Goal: Task Accomplishment & Management: Complete application form

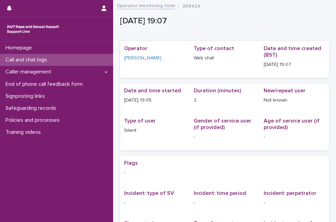
click at [83, 59] on div "Call and chat logs" at bounding box center [56, 60] width 113 height 12
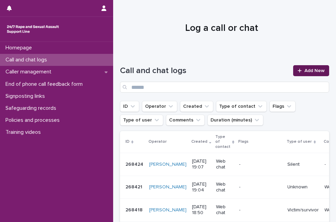
click at [304, 71] on span "Add New" at bounding box center [314, 70] width 20 height 5
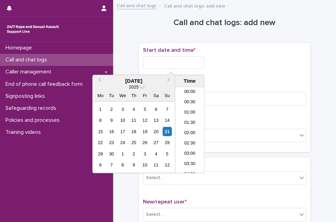
click at [154, 60] on input "text" at bounding box center [173, 62] width 61 height 13
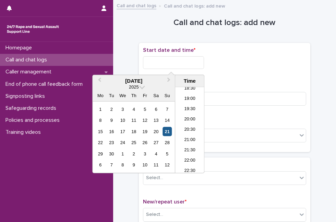
click at [164, 131] on div "21" at bounding box center [166, 131] width 9 height 9
click at [191, 65] on input "**********" at bounding box center [173, 62] width 61 height 13
click at [188, 65] on input "**********" at bounding box center [173, 62] width 61 height 13
type input "**********"
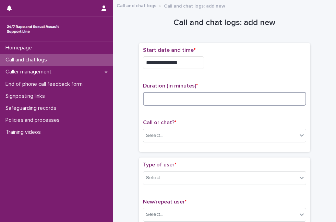
click at [212, 104] on input at bounding box center [224, 99] width 163 height 14
click at [213, 104] on input "*" at bounding box center [224, 99] width 163 height 14
type input "*"
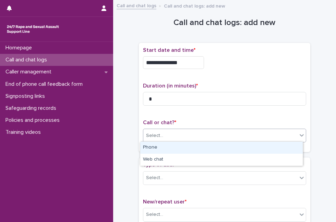
click at [173, 136] on div "Select..." at bounding box center [220, 135] width 154 height 11
click at [168, 144] on div "Phone" at bounding box center [221, 147] width 162 height 12
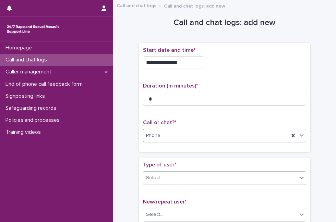
click at [155, 176] on div "Select..." at bounding box center [154, 177] width 17 height 7
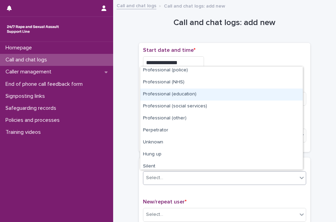
scroll to position [77, 0]
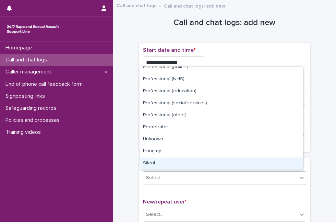
click at [267, 165] on div "Silent" at bounding box center [221, 163] width 162 height 12
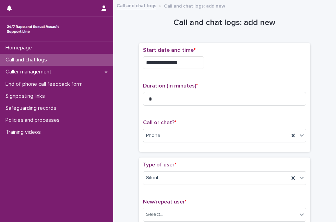
click at [288, 70] on div "**********" at bounding box center [224, 60] width 163 height 27
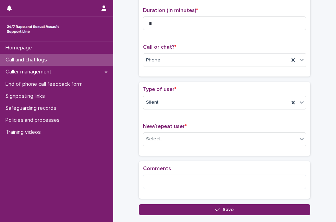
scroll to position [76, 0]
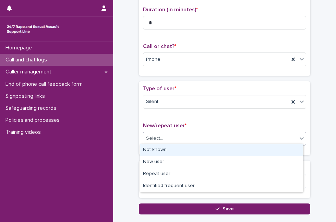
click at [212, 137] on div "Select..." at bounding box center [220, 137] width 154 height 11
click at [200, 147] on div "Not known" at bounding box center [221, 150] width 162 height 12
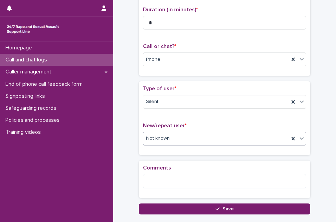
scroll to position [0, 0]
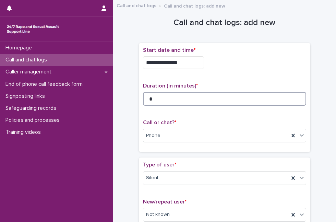
click at [181, 95] on input "*" at bounding box center [224, 99] width 163 height 14
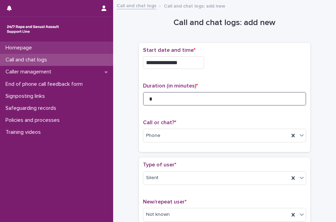
type input "*"
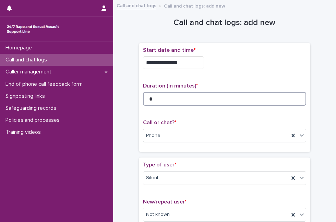
scroll to position [121, 0]
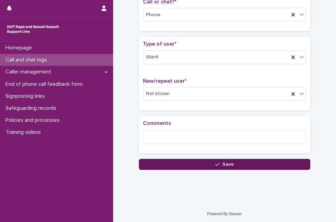
click at [237, 161] on button "Save" at bounding box center [224, 164] width 171 height 11
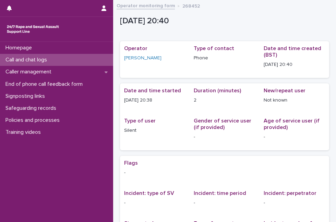
click at [74, 63] on div "Call and chat logs" at bounding box center [56, 60] width 113 height 12
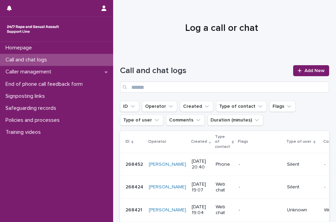
click at [154, 23] on h1 "Log a call or chat" at bounding box center [221, 29] width 203 height 12
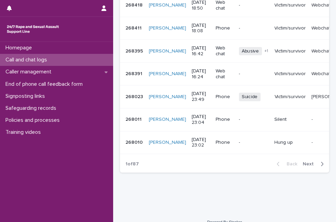
scroll to position [212, 0]
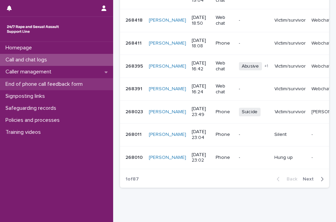
click at [41, 86] on p "End of phone call feedback form" at bounding box center [45, 84] width 85 height 7
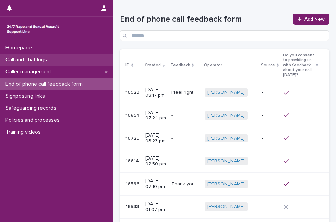
click at [49, 61] on p "Call and chat logs" at bounding box center [28, 59] width 50 height 7
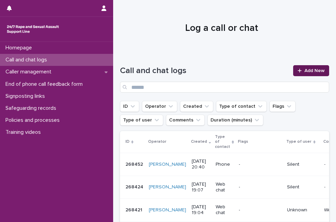
click at [297, 73] on icon at bounding box center [299, 70] width 4 height 5
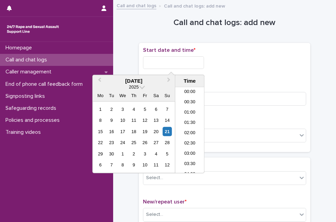
click at [179, 63] on input "text" at bounding box center [173, 62] width 61 height 13
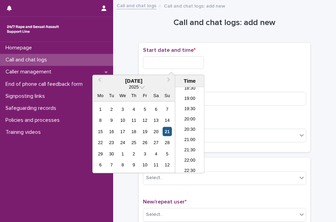
click at [166, 128] on div "21" at bounding box center [166, 131] width 9 height 9
click at [181, 61] on input "**********" at bounding box center [173, 62] width 61 height 13
type input "**********"
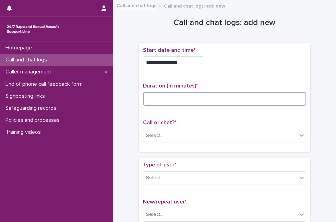
click at [222, 102] on input at bounding box center [224, 99] width 163 height 14
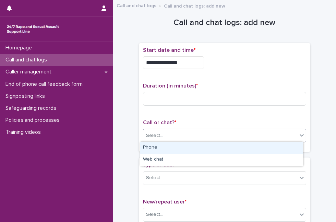
click at [198, 135] on div "Select..." at bounding box center [220, 135] width 154 height 11
click at [188, 146] on div "Phone" at bounding box center [221, 147] width 162 height 12
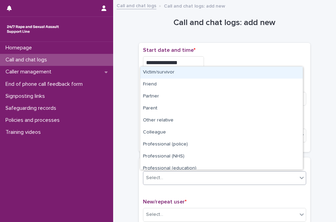
click at [161, 177] on div "Select..." at bounding box center [220, 177] width 154 height 11
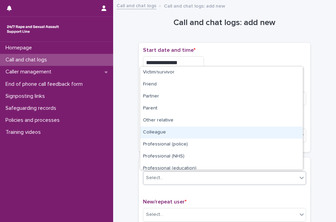
scroll to position [77, 0]
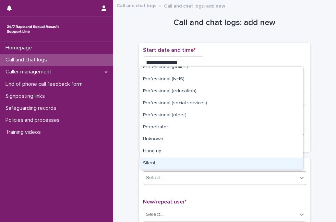
click at [261, 159] on div "Silent" at bounding box center [221, 163] width 162 height 12
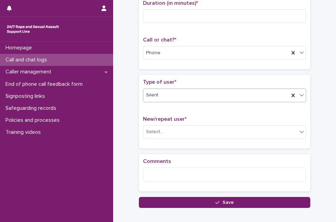
scroll to position [91, 0]
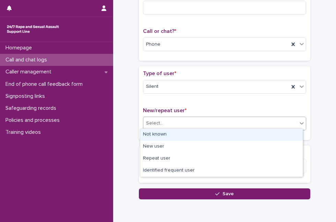
click at [267, 121] on div "Select..." at bounding box center [220, 122] width 154 height 11
click at [256, 133] on div "Not known" at bounding box center [221, 134] width 162 height 12
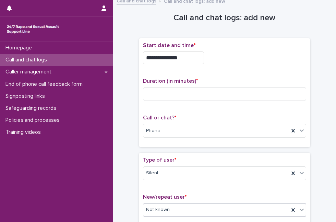
scroll to position [0, 0]
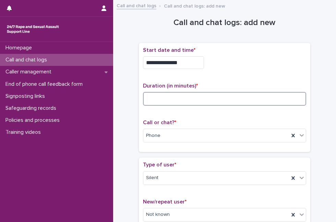
click at [152, 100] on input at bounding box center [224, 99] width 163 height 14
type input "*"
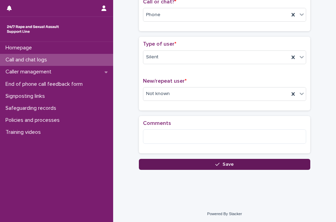
click at [255, 163] on button "Save" at bounding box center [224, 164] width 171 height 11
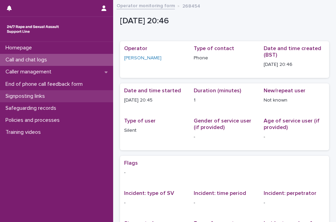
click at [36, 93] on p "Signposting links" at bounding box center [27, 96] width 48 height 7
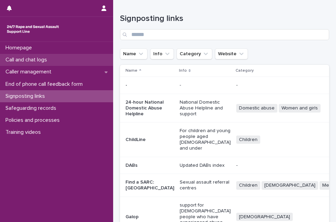
click at [43, 56] on p "Call and chat logs" at bounding box center [28, 59] width 50 height 7
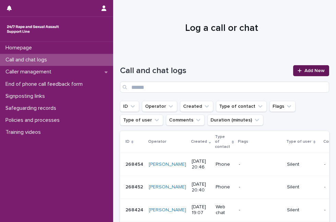
click at [298, 74] on link "Add New" at bounding box center [311, 70] width 36 height 11
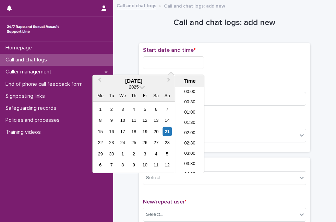
click at [166, 63] on input "text" at bounding box center [173, 62] width 61 height 13
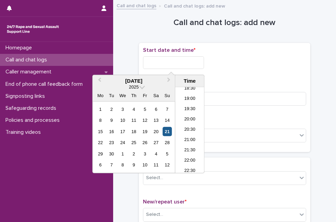
click at [164, 134] on div "21" at bounding box center [166, 131] width 9 height 9
click at [191, 59] on input "**********" at bounding box center [173, 62] width 61 height 13
click at [182, 58] on input "**********" at bounding box center [173, 62] width 61 height 13
type input "**********"
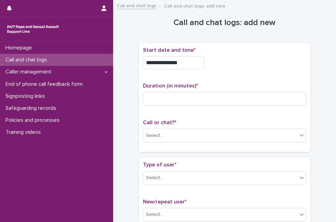
click at [233, 126] on div "Call or chat? * Select..." at bounding box center [224, 133] width 163 height 28
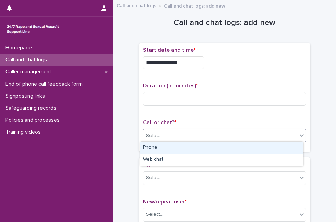
click at [226, 132] on div "Select..." at bounding box center [220, 135] width 154 height 11
click at [219, 145] on div "Phone" at bounding box center [221, 147] width 162 height 12
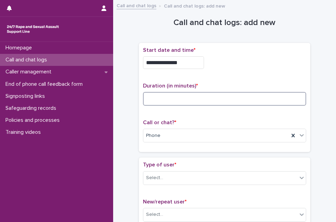
click at [205, 97] on input at bounding box center [224, 99] width 163 height 14
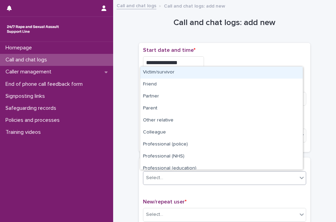
click at [161, 176] on div "Select..." at bounding box center [220, 177] width 154 height 11
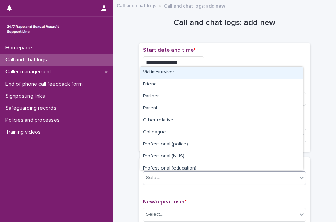
click at [260, 173] on div "Select..." at bounding box center [220, 177] width 154 height 11
click at [249, 70] on div "Victim/survivor" at bounding box center [221, 72] width 162 height 12
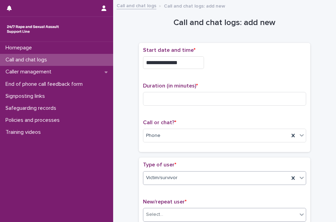
click at [226, 212] on div "Select..." at bounding box center [220, 214] width 154 height 11
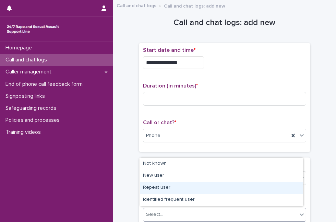
click at [222, 187] on div "Repeat user" at bounding box center [221, 187] width 162 height 12
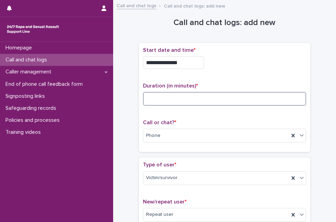
click at [194, 99] on input at bounding box center [224, 99] width 163 height 14
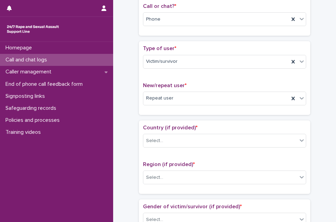
scroll to position [181, 0]
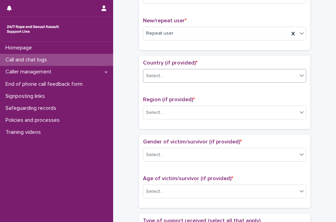
type input "*"
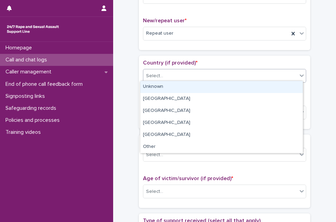
click at [277, 73] on div "Select..." at bounding box center [220, 75] width 154 height 11
click at [250, 88] on div "Unknown" at bounding box center [221, 87] width 162 height 12
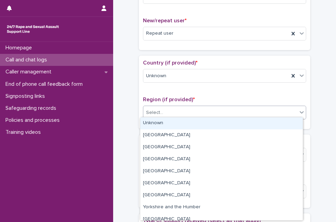
click at [225, 115] on div "Select..." at bounding box center [220, 112] width 154 height 11
click at [222, 122] on div "Unknown" at bounding box center [221, 123] width 162 height 12
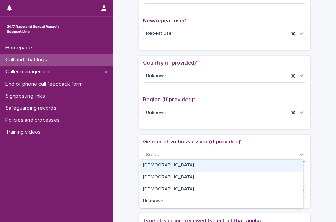
click at [191, 157] on div "Select..." at bounding box center [220, 154] width 154 height 11
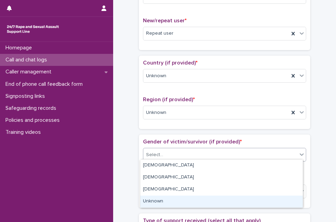
drag, startPoint x: 167, startPoint y: 197, endPoint x: 172, endPoint y: 199, distance: 5.4
click at [172, 199] on div "Unknown" at bounding box center [221, 201] width 162 height 12
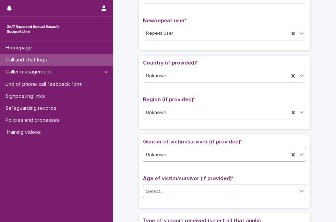
click at [180, 189] on div "Select..." at bounding box center [220, 191] width 154 height 11
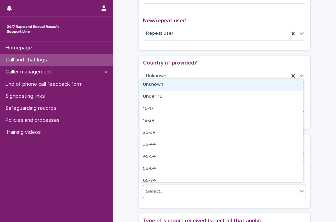
click at [223, 86] on div "Unknown" at bounding box center [221, 85] width 162 height 12
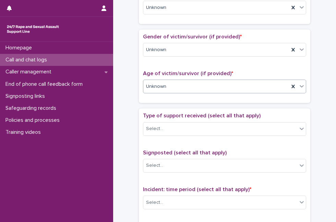
scroll to position [287, 0]
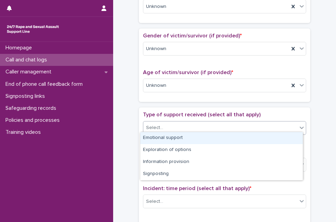
click at [221, 122] on div "Select..." at bounding box center [220, 127] width 154 height 11
click at [212, 137] on div "Emotional support" at bounding box center [221, 138] width 162 height 12
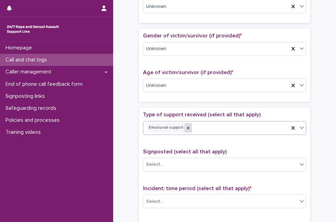
click at [186, 126] on icon at bounding box center [188, 127] width 5 height 5
click at [184, 126] on div "Select..." at bounding box center [220, 127] width 154 height 11
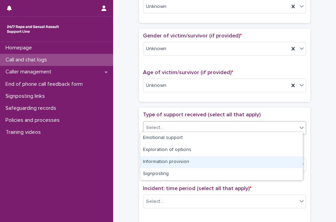
click at [174, 165] on div "Information provision" at bounding box center [221, 162] width 162 height 12
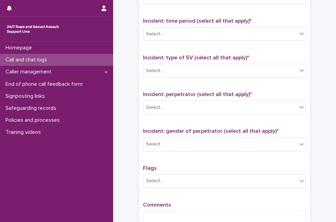
scroll to position [454, 0]
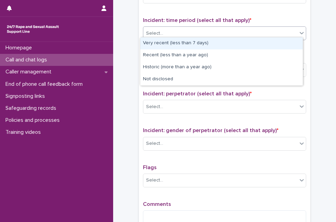
click at [260, 31] on div "Select..." at bounding box center [220, 33] width 154 height 11
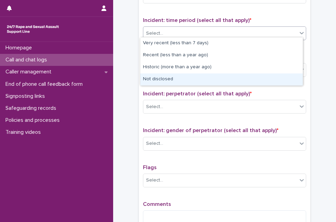
click at [211, 75] on div "Not disclosed" at bounding box center [221, 79] width 162 height 12
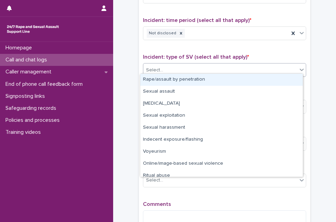
click at [217, 68] on div "Select..." at bounding box center [220, 69] width 154 height 11
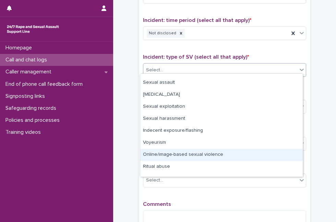
scroll to position [17, 0]
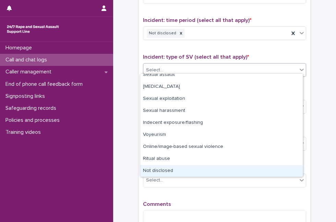
click at [271, 167] on div "Not disclosed" at bounding box center [221, 171] width 162 height 12
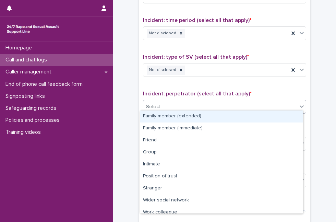
click at [275, 101] on div "Select..." at bounding box center [220, 106] width 154 height 11
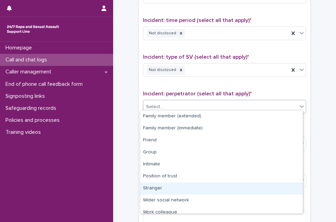
scroll to position [29, 0]
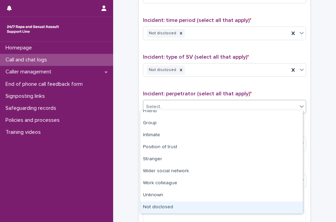
click at [264, 204] on div "Not disclosed" at bounding box center [221, 207] width 162 height 12
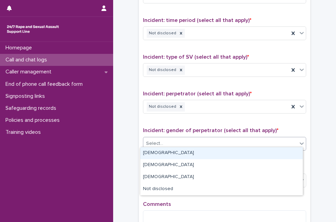
click at [274, 138] on div "Select..." at bounding box center [220, 143] width 154 height 11
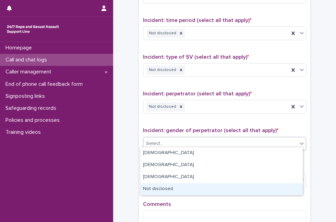
click at [231, 187] on div "Not disclosed" at bounding box center [221, 189] width 162 height 12
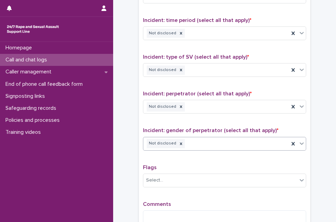
scroll to position [533, 0]
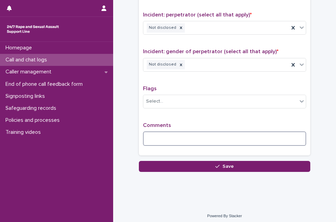
click at [262, 140] on textarea at bounding box center [224, 138] width 163 height 14
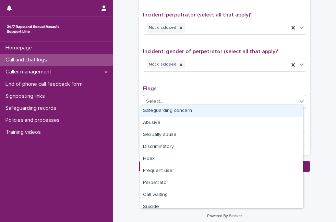
click at [266, 101] on div "Select..." at bounding box center [220, 101] width 154 height 11
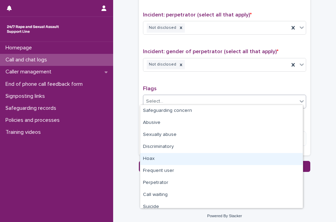
scroll to position [41, 0]
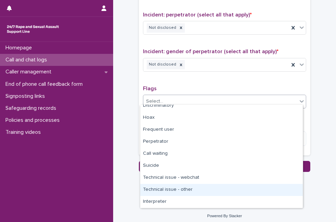
click at [205, 186] on div "Technical issue - other" at bounding box center [221, 190] width 162 height 12
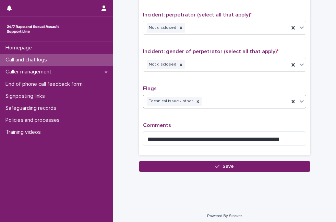
scroll to position [472, 0]
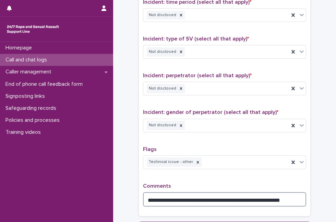
drag, startPoint x: 286, startPoint y: 198, endPoint x: 253, endPoint y: 197, distance: 33.2
click at [253, 197] on textarea "**********" at bounding box center [224, 199] width 163 height 14
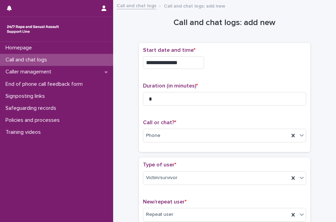
scroll to position [533, 0]
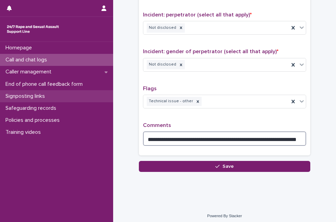
type textarea "**********"
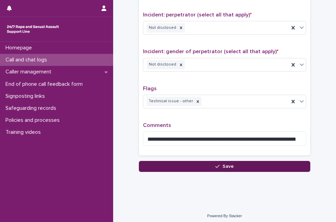
click at [162, 161] on button "Save" at bounding box center [224, 166] width 171 height 11
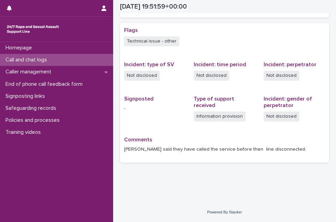
scroll to position [132, 0]
click at [54, 62] on div "Call and chat logs" at bounding box center [56, 60] width 113 height 12
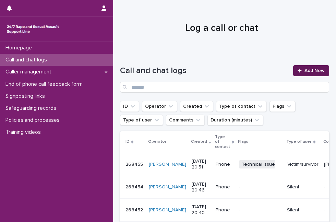
click at [319, 72] on link "Add New" at bounding box center [311, 70] width 36 height 11
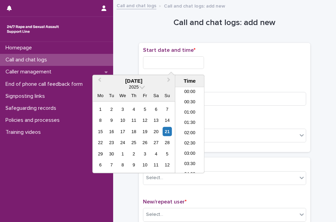
click at [162, 61] on input "text" at bounding box center [173, 62] width 61 height 13
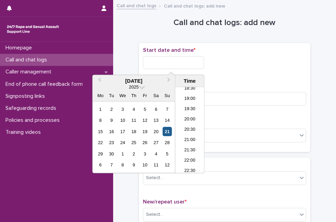
click at [169, 134] on div "21" at bounding box center [166, 131] width 9 height 9
click at [189, 66] on input "**********" at bounding box center [173, 62] width 61 height 13
type input "**********"
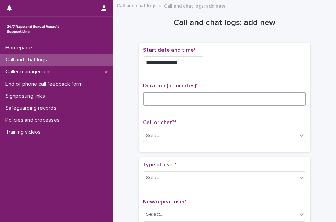
click at [239, 93] on input at bounding box center [224, 99] width 163 height 14
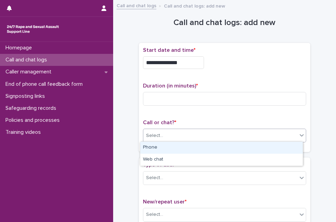
click at [187, 138] on div "Select..." at bounding box center [220, 135] width 154 height 11
click at [181, 150] on div "Phone" at bounding box center [221, 147] width 162 height 12
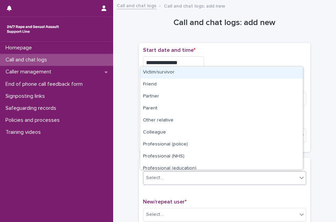
click at [160, 181] on div "Select..." at bounding box center [220, 177] width 154 height 11
click at [188, 75] on div "Victim/survivor" at bounding box center [221, 72] width 162 height 12
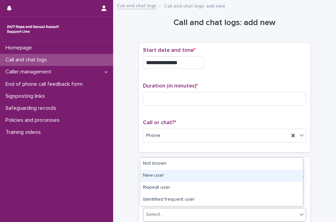
click at [165, 187] on body "**********" at bounding box center [168, 111] width 336 height 222
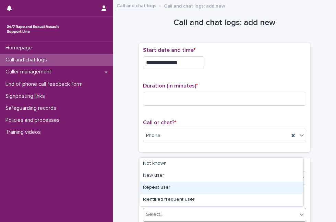
click at [165, 187] on div "Repeat user" at bounding box center [221, 187] width 162 height 12
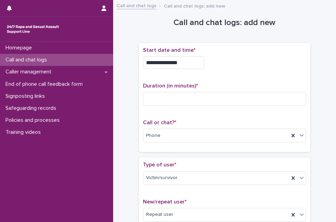
click at [271, 71] on div "**********" at bounding box center [224, 60] width 163 height 27
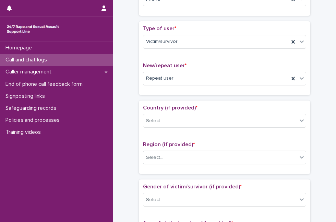
scroll to position [137, 0]
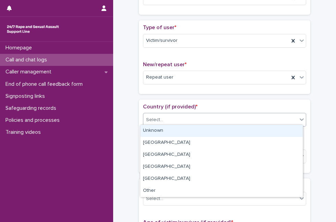
click at [222, 120] on div "Select..." at bounding box center [220, 119] width 154 height 11
click at [200, 131] on div "Unknown" at bounding box center [221, 131] width 162 height 12
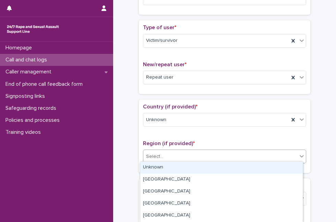
drag, startPoint x: 183, startPoint y: 153, endPoint x: 174, endPoint y: 167, distance: 16.9
click at [174, 167] on body "**********" at bounding box center [168, 111] width 336 height 222
click at [174, 167] on div "Unknown" at bounding box center [221, 167] width 162 height 12
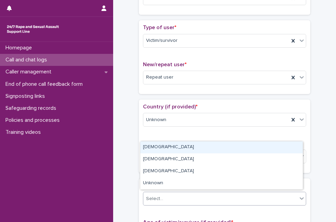
click at [162, 196] on div "Select..." at bounding box center [220, 198] width 154 height 11
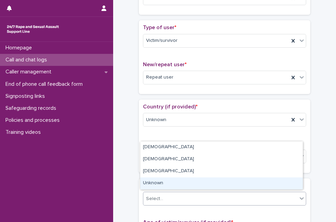
click at [172, 179] on div "Unknown" at bounding box center [221, 183] width 162 height 12
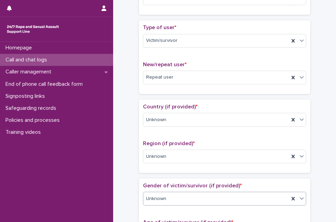
click at [154, 200] on div "Unknown" at bounding box center [216, 198] width 146 height 11
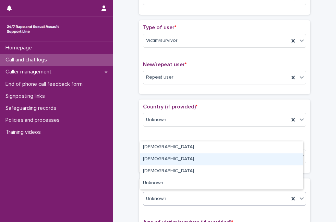
click at [161, 162] on div "[DEMOGRAPHIC_DATA]" at bounding box center [221, 159] width 162 height 12
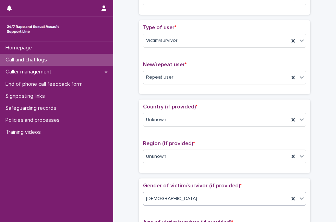
scroll to position [0, 0]
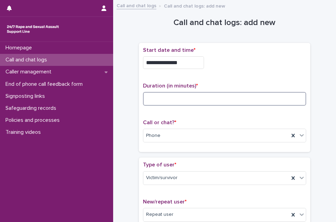
click at [214, 99] on input at bounding box center [224, 99] width 163 height 14
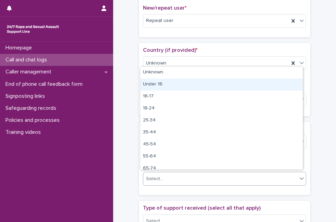
click at [253, 74] on body "**********" at bounding box center [168, 111] width 336 height 222
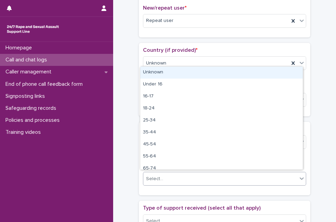
click at [253, 74] on div "Unknown" at bounding box center [221, 72] width 162 height 12
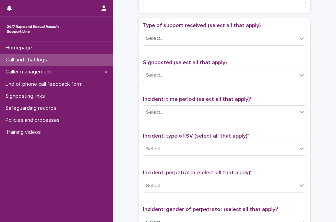
scroll to position [376, 0]
click at [288, 41] on div "Select..." at bounding box center [224, 38] width 163 height 14
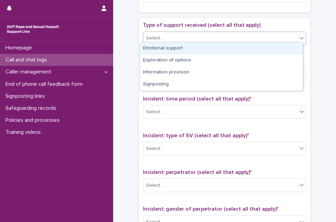
click at [271, 49] on div "Emotional support" at bounding box center [221, 48] width 162 height 12
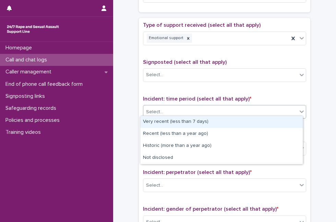
click at [217, 111] on div "Select..." at bounding box center [220, 111] width 154 height 11
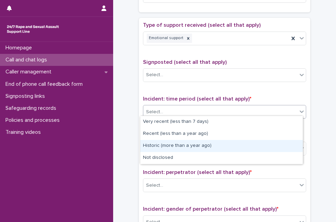
click at [195, 147] on div "Historic (more than a year ago)" at bounding box center [221, 146] width 162 height 12
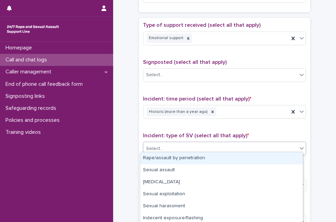
click at [195, 147] on div "Select..." at bounding box center [220, 148] width 154 height 11
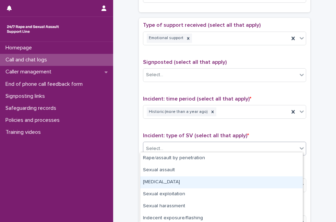
click at [180, 179] on div "Child sexual abuse" at bounding box center [221, 182] width 162 height 12
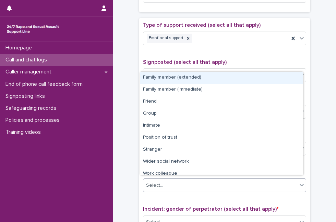
click at [182, 184] on div "Select..." at bounding box center [220, 184] width 154 height 11
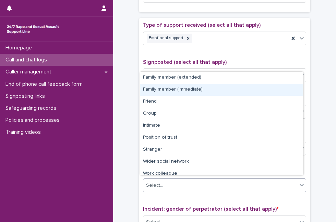
click at [243, 91] on div "Family member (immediate)" at bounding box center [221, 90] width 162 height 12
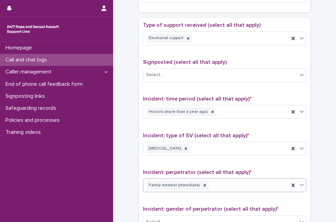
scroll to position [533, 0]
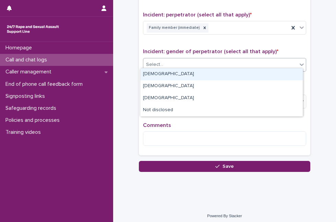
click at [252, 59] on div "Select..." at bounding box center [220, 64] width 154 height 11
click at [216, 75] on div "[DEMOGRAPHIC_DATA]" at bounding box center [221, 74] width 162 height 12
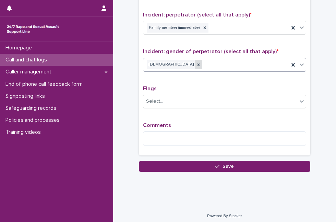
click at [196, 62] on icon at bounding box center [198, 64] width 5 height 5
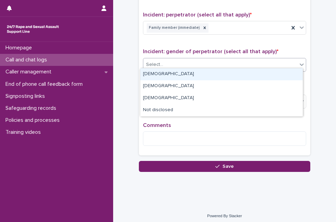
click at [164, 62] on input "text" at bounding box center [164, 64] width 1 height 7
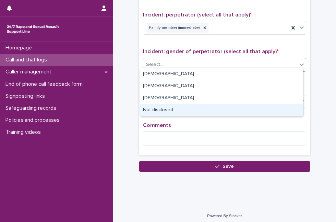
click at [151, 115] on div "Not disclosed" at bounding box center [221, 110] width 162 height 12
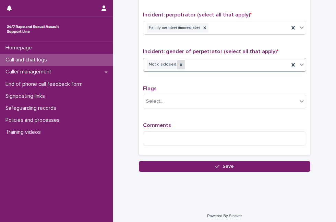
click at [178, 62] on icon at bounding box center [180, 64] width 5 height 5
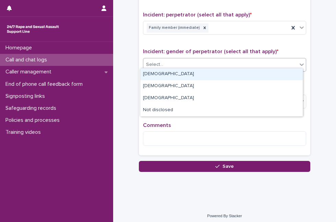
click at [176, 61] on div "Select..." at bounding box center [220, 64] width 154 height 11
click at [169, 74] on div "[DEMOGRAPHIC_DATA]" at bounding box center [221, 74] width 162 height 12
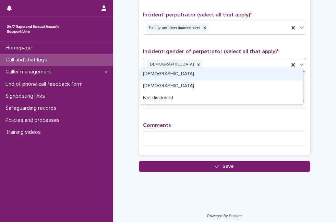
click at [178, 62] on div "[DEMOGRAPHIC_DATA]" at bounding box center [216, 65] width 146 height 12
click at [162, 76] on div "Female" at bounding box center [221, 74] width 162 height 12
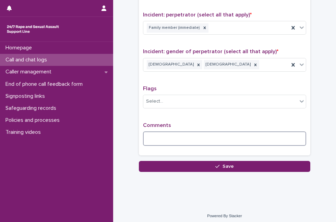
click at [242, 136] on textarea at bounding box center [224, 138] width 163 height 14
click at [282, 134] on textarea at bounding box center [224, 138] width 163 height 14
click at [189, 135] on textarea at bounding box center [224, 138] width 163 height 14
click at [264, 132] on textarea at bounding box center [224, 138] width 163 height 14
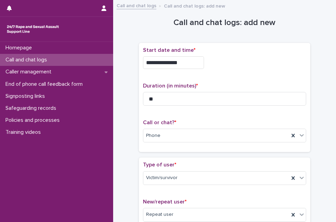
scroll to position [193, 0]
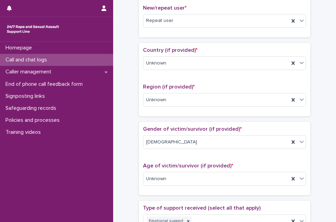
click at [328, 155] on div "**********" at bounding box center [224, 178] width 223 height 735
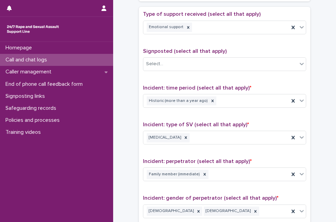
scroll to position [533, 0]
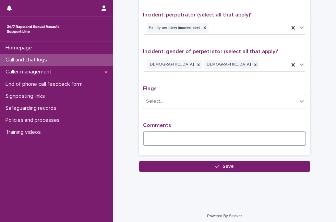
click at [253, 135] on textarea at bounding box center [224, 138] width 163 height 14
click at [197, 63] on icon at bounding box center [198, 64] width 2 height 2
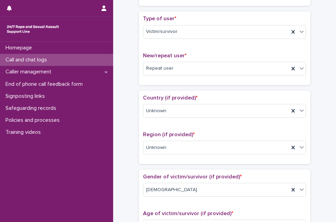
scroll to position [0, 0]
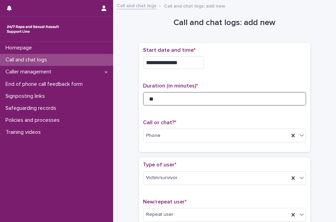
click at [165, 95] on input "**" at bounding box center [224, 99] width 163 height 14
type input "*"
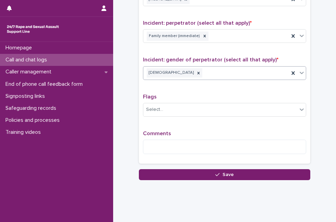
scroll to position [533, 0]
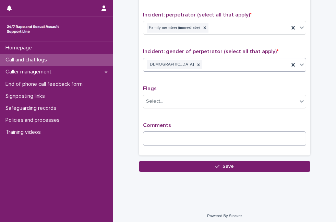
type input "**"
click at [273, 136] on textarea at bounding box center [224, 138] width 163 height 14
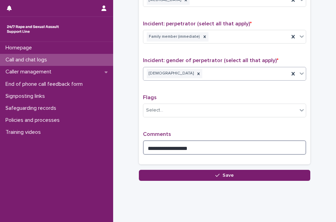
scroll to position [530, 0]
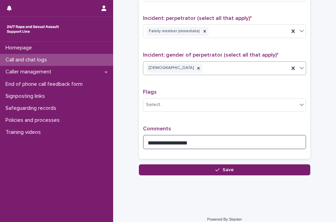
click at [249, 139] on textarea "**********" at bounding box center [224, 142] width 163 height 14
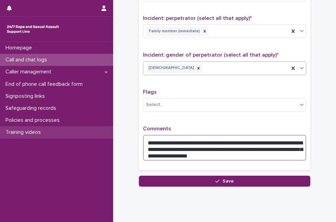
type textarea "**********"
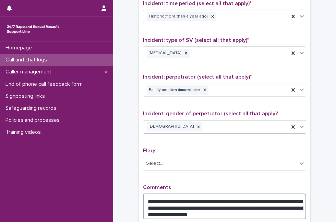
scroll to position [499, 0]
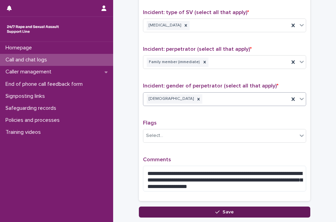
click at [276, 208] on button "Save" at bounding box center [224, 211] width 171 height 11
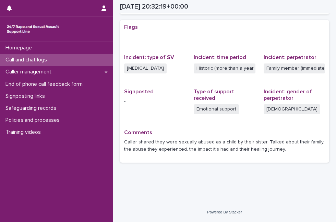
scroll to position [135, 0]
click at [86, 56] on div "Call and chat logs" at bounding box center [56, 60] width 113 height 12
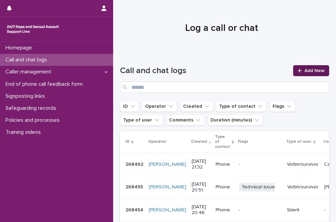
click at [304, 71] on span "Add New" at bounding box center [314, 70] width 20 height 5
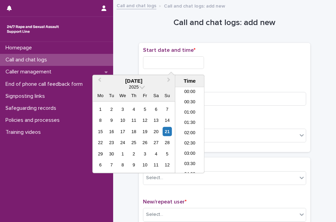
click at [168, 64] on input "text" at bounding box center [173, 62] width 61 height 13
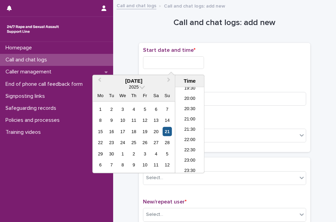
click at [165, 127] on div "21" at bounding box center [166, 131] width 9 height 9
click at [186, 65] on input "**********" at bounding box center [173, 62] width 61 height 13
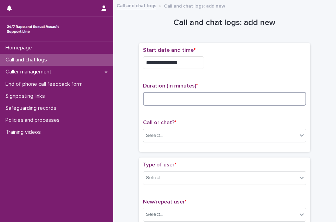
click at [260, 97] on input at bounding box center [224, 99] width 163 height 14
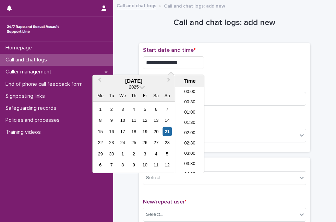
click at [195, 63] on input "**********" at bounding box center [173, 62] width 61 height 13
type input "**********"
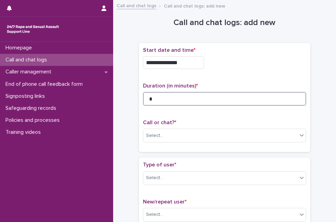
click at [213, 94] on input "*" at bounding box center [224, 99] width 163 height 14
type input "*"
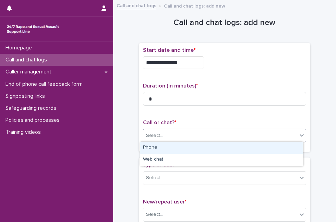
click at [193, 138] on div "Select..." at bounding box center [220, 135] width 154 height 11
click at [181, 148] on div "Phone" at bounding box center [221, 147] width 162 height 12
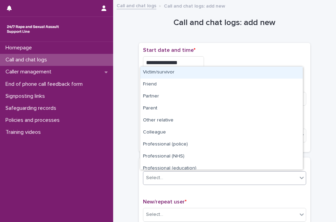
click at [163, 179] on div "Select..." at bounding box center [220, 177] width 154 height 11
click at [211, 68] on div "Victim/survivor" at bounding box center [221, 72] width 162 height 12
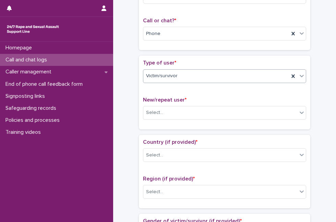
scroll to position [133, 0]
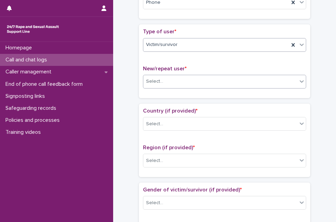
click at [233, 79] on div "Select..." at bounding box center [220, 81] width 154 height 11
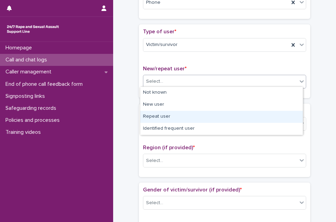
click at [210, 119] on div "Repeat user" at bounding box center [221, 117] width 162 height 12
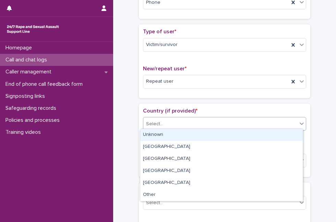
drag, startPoint x: 210, startPoint y: 119, endPoint x: 201, endPoint y: 135, distance: 18.4
click at [201, 135] on body "**********" at bounding box center [168, 111] width 336 height 222
click at [201, 135] on div "Unknown" at bounding box center [221, 135] width 162 height 12
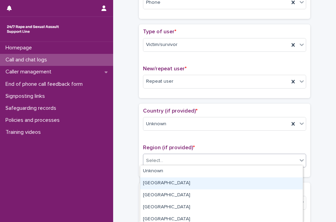
drag, startPoint x: 189, startPoint y: 164, endPoint x: 178, endPoint y: 181, distance: 20.4
click at [178, 181] on body "**********" at bounding box center [168, 111] width 336 height 222
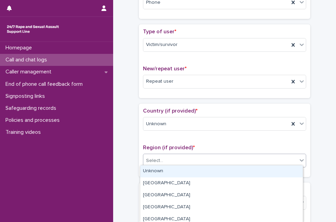
drag, startPoint x: 181, startPoint y: 177, endPoint x: 185, endPoint y: 173, distance: 5.6
click at [185, 173] on div "Unknown" at bounding box center [221, 171] width 162 height 12
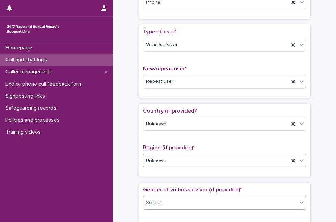
click at [278, 197] on div "Select..." at bounding box center [220, 202] width 154 height 11
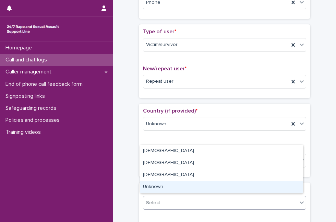
click at [241, 187] on div "Unknown" at bounding box center [221, 187] width 162 height 12
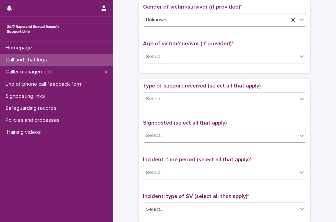
scroll to position [316, 0]
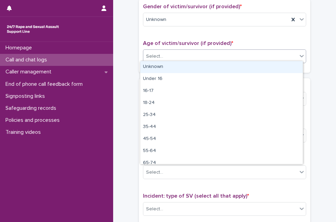
drag, startPoint x: 246, startPoint y: 59, endPoint x: 236, endPoint y: 66, distance: 12.3
click at [236, 66] on body "**********" at bounding box center [168, 111] width 336 height 222
click at [236, 66] on div "Unknown" at bounding box center [221, 67] width 162 height 12
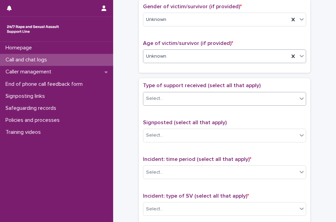
click at [212, 96] on div "Select..." at bounding box center [220, 98] width 154 height 11
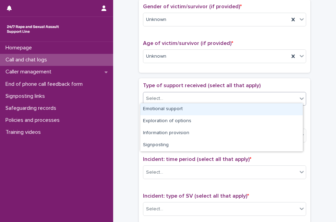
click at [201, 107] on div "Emotional support" at bounding box center [221, 109] width 162 height 12
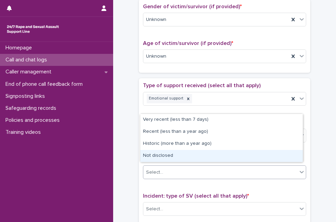
drag, startPoint x: 170, startPoint y: 165, endPoint x: 175, endPoint y: 148, distance: 17.9
click at [172, 156] on body "**********" at bounding box center [168, 111] width 336 height 222
click at [172, 156] on div "Not disclosed" at bounding box center [221, 156] width 162 height 12
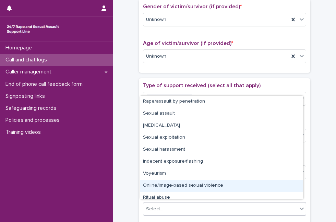
drag, startPoint x: 249, startPoint y: 202, endPoint x: 299, endPoint y: 187, distance: 52.0
click at [299, 187] on body "**********" at bounding box center [168, 111] width 336 height 222
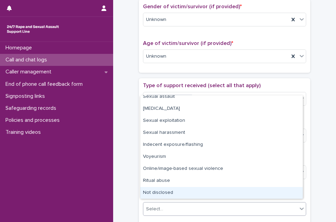
click at [284, 191] on div "Not disclosed" at bounding box center [221, 193] width 162 height 12
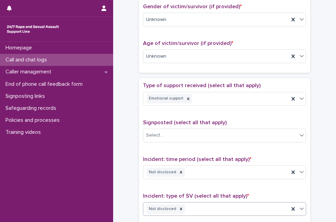
scroll to position [509, 0]
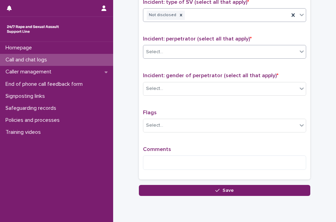
click at [245, 49] on div "Select..." at bounding box center [220, 51] width 154 height 11
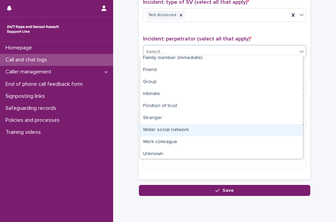
scroll to position [29, 0]
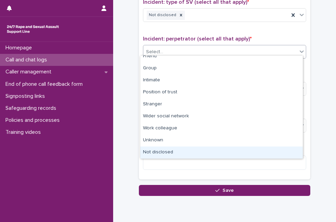
click at [238, 147] on div "Not disclosed" at bounding box center [221, 152] width 162 height 12
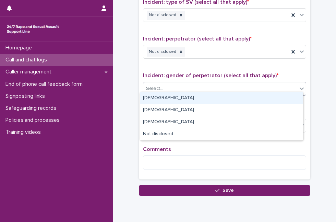
click at [252, 89] on div "Select..." at bounding box center [220, 88] width 154 height 11
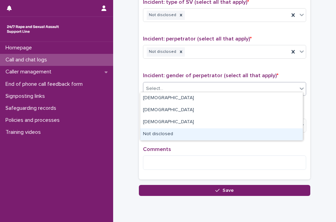
click at [219, 131] on div "Not disclosed" at bounding box center [221, 134] width 162 height 12
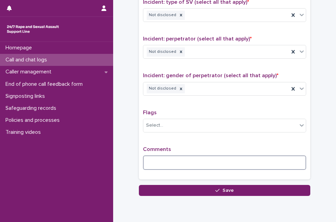
click at [192, 157] on textarea at bounding box center [224, 162] width 163 height 14
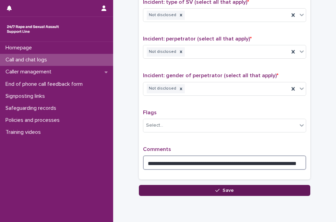
type textarea "**********"
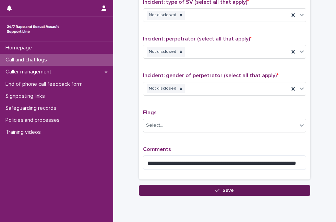
click at [178, 186] on button "Save" at bounding box center [224, 190] width 171 height 11
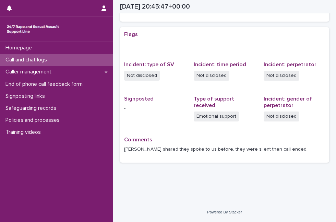
scroll to position [128, 0]
click at [68, 62] on div "Call and chat logs" at bounding box center [56, 60] width 113 height 12
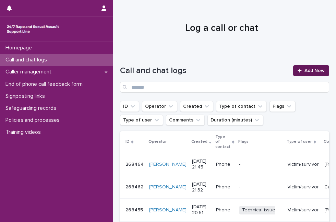
click at [297, 71] on icon at bounding box center [299, 70] width 4 height 5
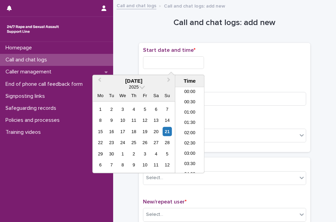
click at [167, 61] on input "text" at bounding box center [173, 62] width 61 height 13
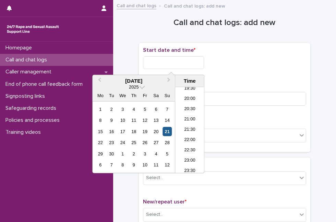
click at [164, 134] on div "21" at bounding box center [166, 131] width 9 height 9
click at [181, 63] on input "**********" at bounding box center [173, 62] width 61 height 13
type input "**********"
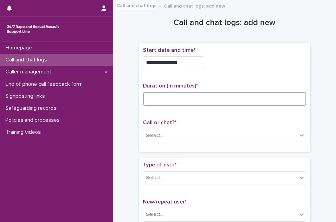
click at [214, 96] on input at bounding box center [224, 99] width 163 height 14
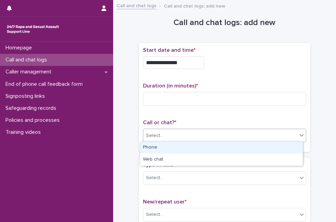
click at [176, 139] on div "Select..." at bounding box center [220, 135] width 154 height 11
click at [173, 146] on div "Phone" at bounding box center [221, 147] width 162 height 12
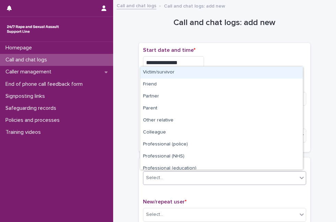
click at [163, 175] on div "Select..." at bounding box center [220, 177] width 154 height 11
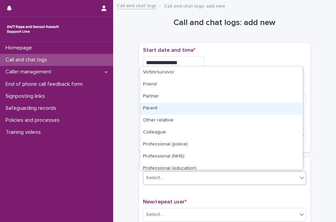
scroll to position [77, 0]
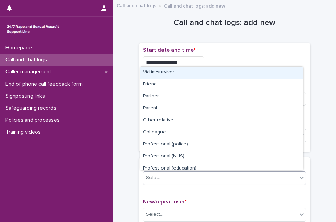
click at [174, 178] on div "Select..." at bounding box center [220, 177] width 154 height 11
click at [187, 76] on div "Victim/survivor" at bounding box center [221, 72] width 162 height 12
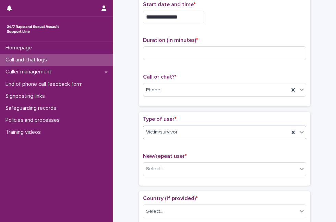
scroll to position [61, 0]
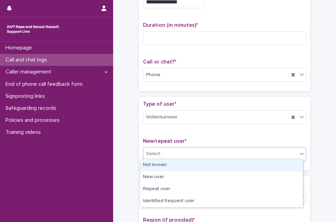
click at [245, 149] on div "Select..." at bounding box center [220, 153] width 154 height 11
click at [203, 165] on div "Not known" at bounding box center [221, 165] width 162 height 12
click at [212, 151] on div "Not known" at bounding box center [216, 153] width 146 height 11
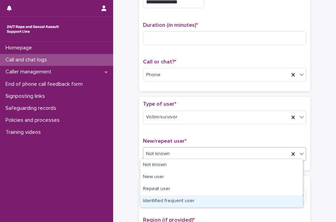
click at [181, 198] on div "Identified frequent user" at bounding box center [221, 201] width 162 height 12
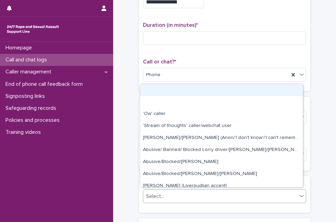
click at [185, 196] on div "Select..." at bounding box center [220, 195] width 154 height 11
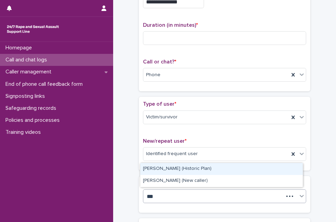
type input "****"
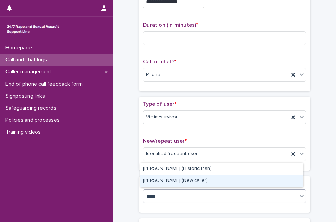
click at [187, 176] on div "Michael (New caller)" at bounding box center [221, 181] width 162 height 12
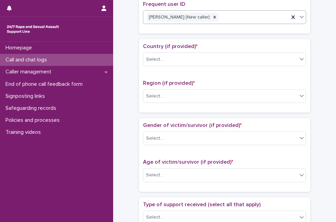
scroll to position [243, 0]
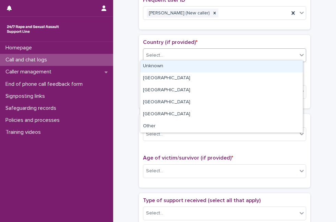
click at [199, 51] on div "Select..." at bounding box center [220, 55] width 154 height 11
click at [163, 58] on div "Select..." at bounding box center [220, 55] width 154 height 11
click at [161, 68] on div "Unknown" at bounding box center [221, 66] width 162 height 12
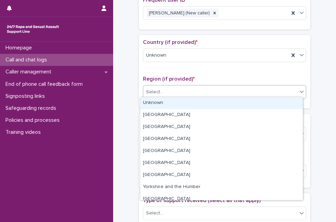
click at [167, 92] on div "Select..." at bounding box center [220, 91] width 154 height 11
click at [166, 100] on div "Unknown" at bounding box center [221, 103] width 162 height 12
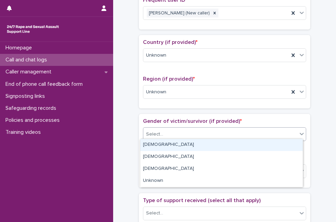
click at [172, 128] on div "Select..." at bounding box center [220, 133] width 154 height 11
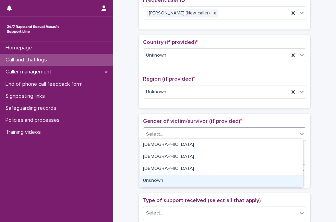
click at [167, 176] on div "Unknown" at bounding box center [221, 181] width 162 height 12
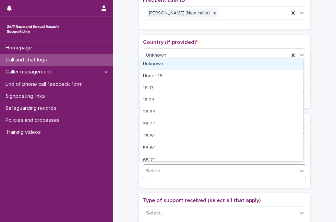
click at [168, 173] on div "Select..." at bounding box center [220, 170] width 154 height 11
click at [199, 66] on div "Unknown" at bounding box center [221, 64] width 162 height 12
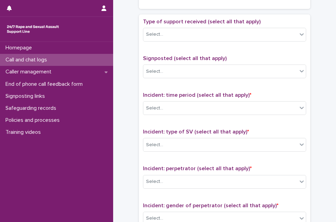
scroll to position [426, 0]
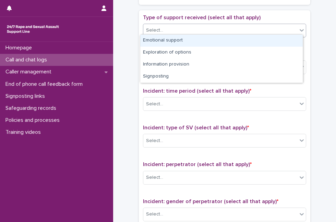
click at [282, 28] on div "Select..." at bounding box center [220, 30] width 154 height 11
click at [260, 41] on div "Emotional support" at bounding box center [221, 41] width 162 height 12
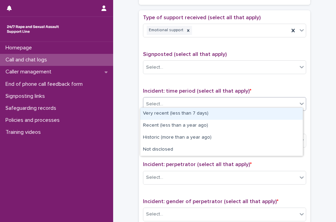
click at [232, 100] on div "Select..." at bounding box center [220, 103] width 154 height 11
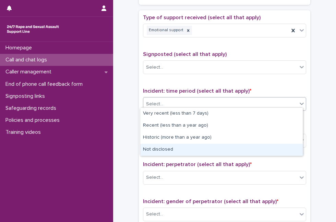
click at [193, 153] on div "Not disclosed" at bounding box center [221, 149] width 162 height 12
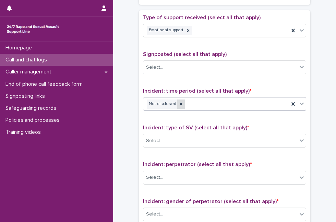
click at [178, 101] on icon at bounding box center [180, 103] width 5 height 5
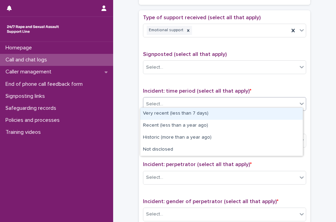
click at [173, 100] on div "Select..." at bounding box center [220, 103] width 154 height 11
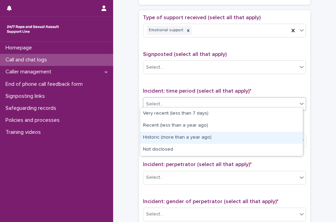
click at [177, 134] on div "Historic (more than a year ago)" at bounding box center [221, 137] width 162 height 12
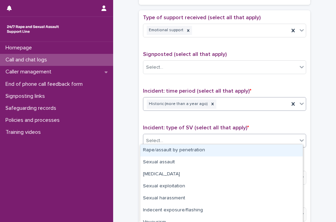
click at [177, 135] on div "Select..." at bounding box center [220, 140] width 154 height 11
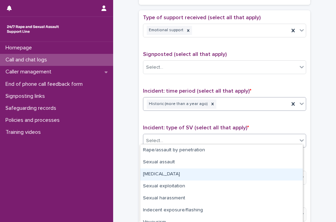
click at [167, 178] on div "Child sexual abuse" at bounding box center [221, 174] width 162 height 12
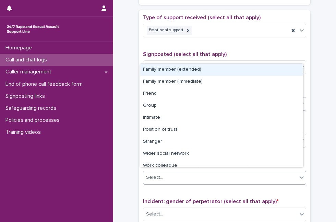
click at [178, 176] on div "Select..." at bounding box center [220, 177] width 154 height 11
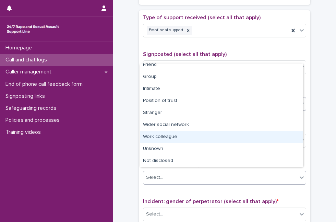
scroll to position [29, 0]
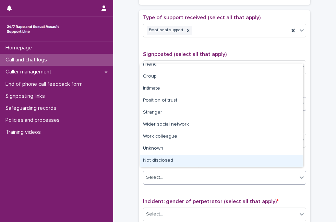
click at [270, 158] on div "Not disclosed" at bounding box center [221, 160] width 162 height 12
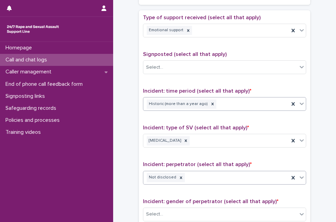
scroll to position [575, 0]
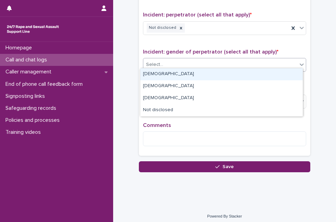
click at [277, 64] on div "Select..." at bounding box center [220, 64] width 154 height 11
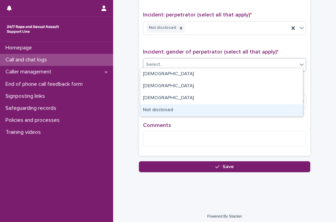
click at [217, 108] on div "Not disclosed" at bounding box center [221, 110] width 162 height 12
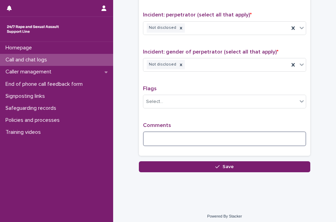
click at [178, 135] on textarea at bounding box center [224, 138] width 163 height 14
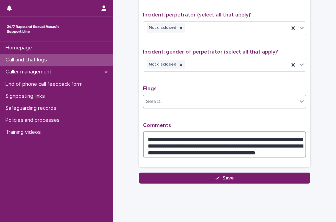
type textarea "**********"
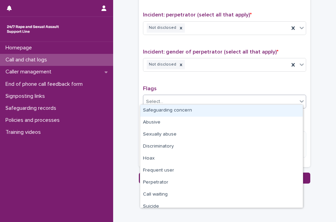
click at [148, 98] on div "Select..." at bounding box center [154, 101] width 17 height 7
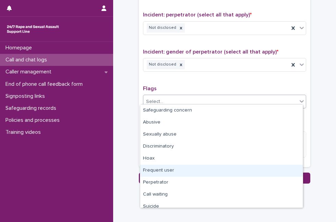
click at [177, 172] on div "Frequent user" at bounding box center [221, 170] width 162 height 12
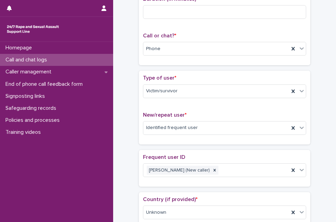
scroll to position [0, 0]
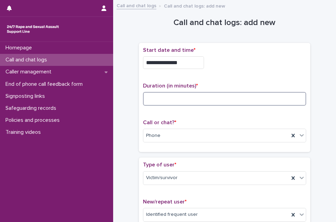
click at [195, 99] on input at bounding box center [224, 99] width 163 height 14
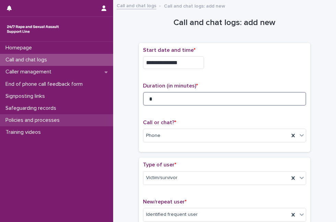
type input "*"
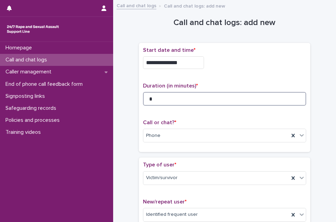
scroll to position [584, 0]
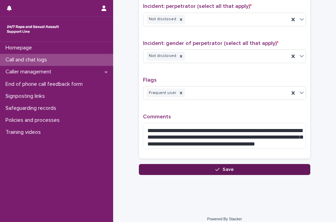
click at [250, 166] on button "Save" at bounding box center [224, 169] width 171 height 11
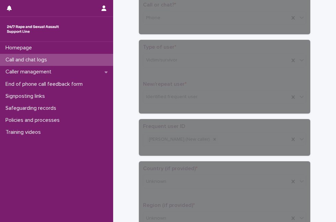
scroll to position [0, 0]
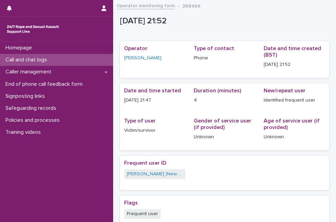
click at [36, 58] on p "Call and chat logs" at bounding box center [28, 59] width 50 height 7
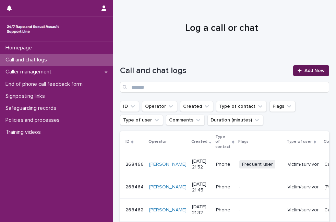
click at [304, 71] on span "Add New" at bounding box center [314, 70] width 20 height 5
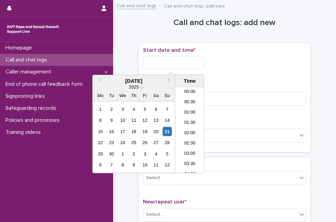
click at [167, 64] on input "text" at bounding box center [173, 62] width 61 height 13
click at [168, 135] on div "15 16 17 18 19 20 21" at bounding box center [134, 131] width 78 height 11
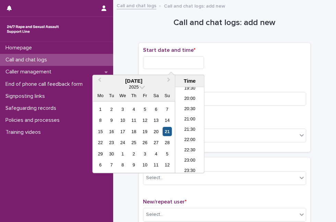
click at [168, 131] on div "21" at bounding box center [166, 131] width 9 height 9
click at [187, 66] on input "**********" at bounding box center [173, 62] width 61 height 13
type input "**********"
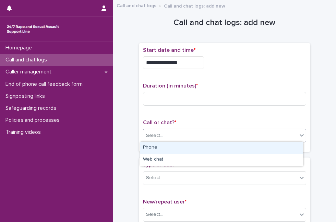
click at [244, 136] on div "Select..." at bounding box center [220, 135] width 154 height 11
click at [235, 148] on div "Phone" at bounding box center [221, 147] width 162 height 12
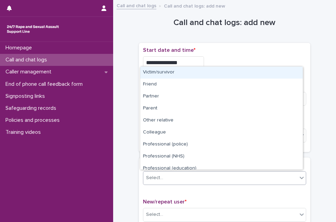
click at [195, 182] on div "Select..." at bounding box center [224, 178] width 163 height 14
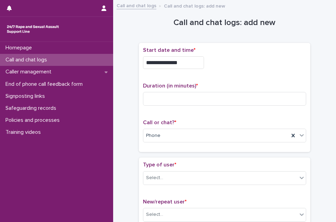
click at [177, 95] on input at bounding box center [224, 99] width 163 height 14
type input "*"
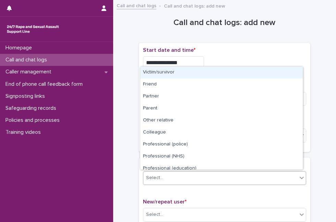
click at [164, 174] on div "Select..." at bounding box center [220, 177] width 154 height 11
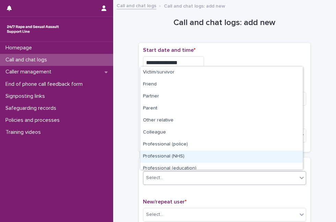
scroll to position [77, 0]
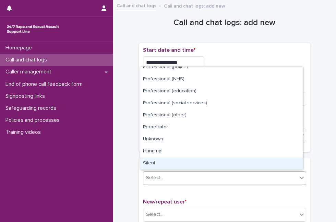
click at [245, 158] on div "Silent" at bounding box center [221, 163] width 162 height 12
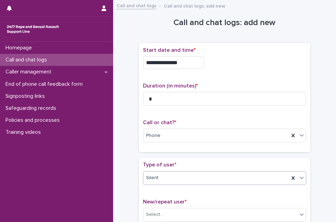
scroll to position [76, 0]
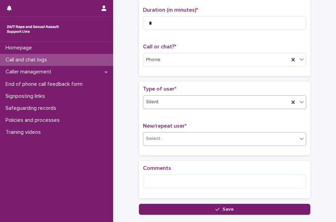
click at [222, 141] on div "Select..." at bounding box center [220, 138] width 154 height 11
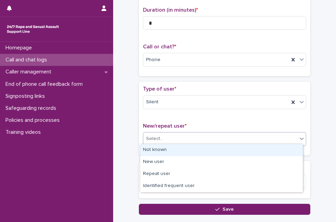
click at [211, 151] on div "Not known" at bounding box center [221, 150] width 162 height 12
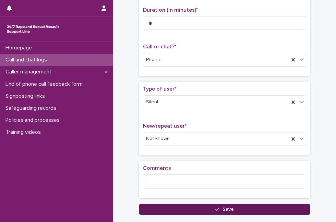
click at [167, 208] on button "Save" at bounding box center [224, 208] width 171 height 11
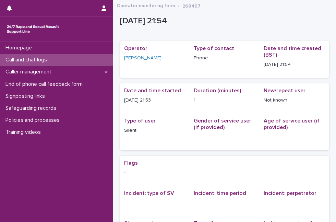
click at [25, 61] on p "Call and chat logs" at bounding box center [28, 59] width 50 height 7
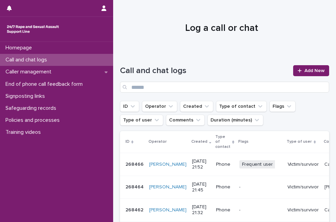
click at [176, 45] on div at bounding box center [221, 25] width 217 height 51
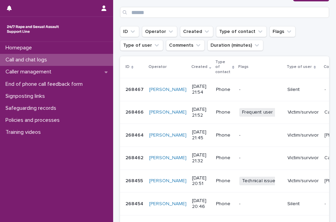
scroll to position [76, 0]
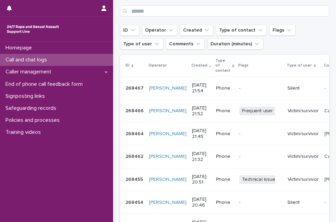
click at [41, 59] on p "Call and chat logs" at bounding box center [28, 59] width 50 height 7
click at [90, 62] on div "Call and chat logs" at bounding box center [56, 60] width 113 height 12
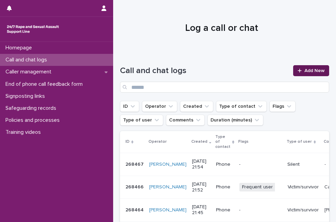
click at [306, 73] on link "Add New" at bounding box center [311, 70] width 36 height 11
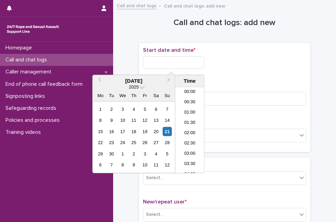
click at [170, 66] on input "text" at bounding box center [173, 62] width 61 height 13
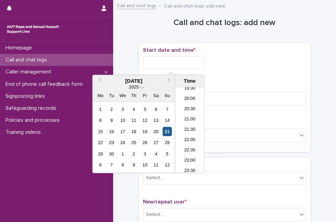
click at [168, 130] on div "21" at bounding box center [166, 131] width 9 height 9
click at [187, 67] on input "**********" at bounding box center [173, 62] width 61 height 13
type input "**********"
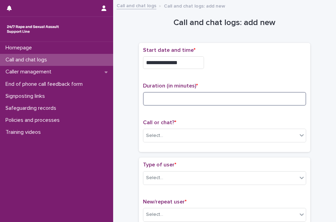
click at [258, 92] on input at bounding box center [224, 99] width 163 height 14
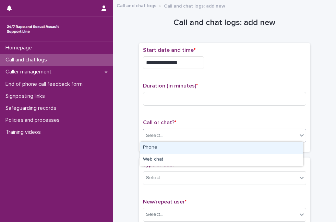
click at [214, 138] on div "Select..." at bounding box center [220, 135] width 154 height 11
click at [208, 145] on div "Phone" at bounding box center [221, 147] width 162 height 12
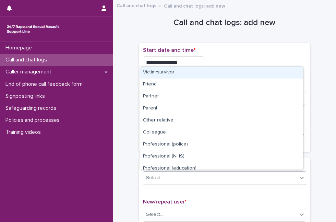
click at [185, 172] on div "Select..." at bounding box center [220, 177] width 154 height 11
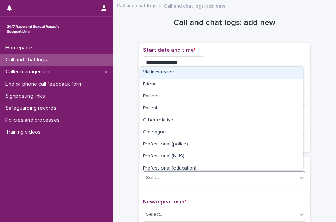
click at [226, 176] on div "Select..." at bounding box center [220, 177] width 154 height 11
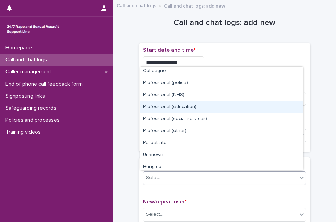
scroll to position [77, 0]
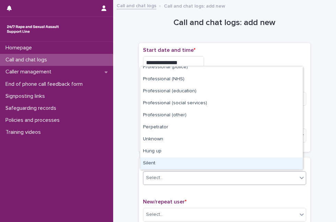
click at [279, 162] on div "Silent" at bounding box center [221, 163] width 162 height 12
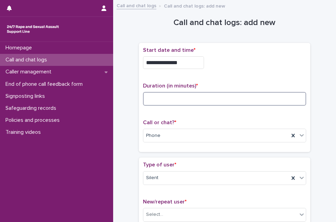
click at [152, 98] on input at bounding box center [224, 99] width 163 height 14
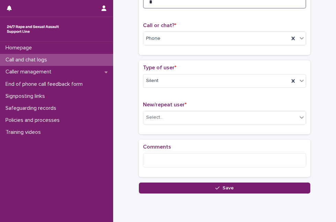
scroll to position [96, 0]
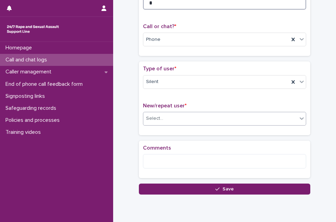
type input "*"
click at [181, 117] on div "Select..." at bounding box center [220, 118] width 154 height 11
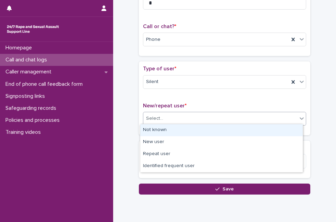
click at [175, 132] on div "Not known" at bounding box center [221, 130] width 162 height 12
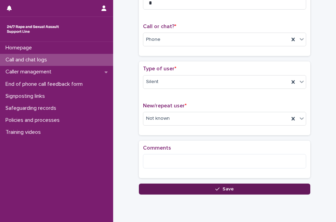
click at [149, 188] on button "Save" at bounding box center [224, 188] width 171 height 11
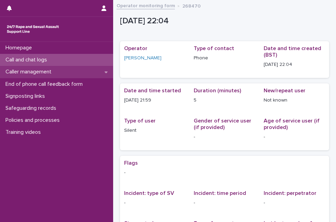
click at [47, 70] on p "Caller management" at bounding box center [30, 71] width 54 height 7
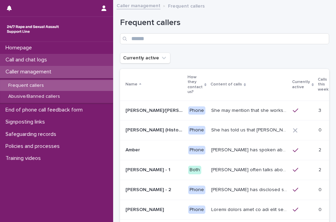
click at [47, 58] on p "Call and chat logs" at bounding box center [28, 59] width 50 height 7
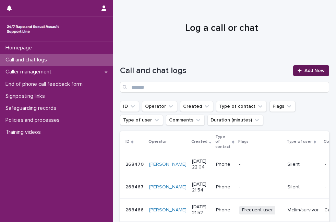
click at [306, 74] on link "Add New" at bounding box center [311, 70] width 36 height 11
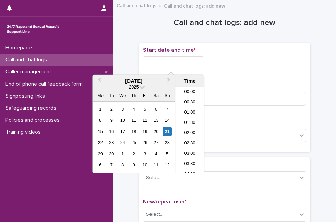
scroll to position [407, 0]
click at [185, 62] on input "text" at bounding box center [173, 62] width 61 height 13
click at [166, 133] on div "21" at bounding box center [166, 131] width 9 height 9
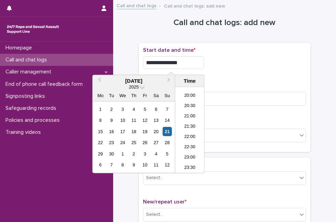
click at [190, 64] on input "**********" at bounding box center [173, 62] width 61 height 13
type input "**********"
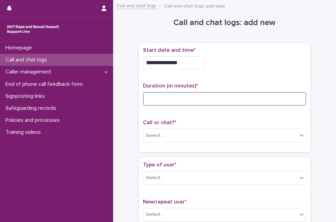
click at [218, 95] on input at bounding box center [224, 99] width 163 height 14
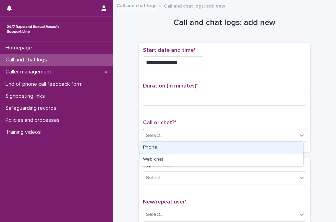
click at [182, 140] on div "Select..." at bounding box center [224, 135] width 163 height 14
click at [180, 149] on div "Phone" at bounding box center [221, 147] width 162 height 12
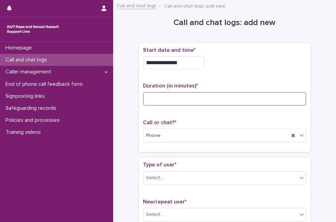
click at [186, 98] on input at bounding box center [224, 99] width 163 height 14
type input "*"
click at [164, 176] on div "Select..." at bounding box center [220, 177] width 154 height 11
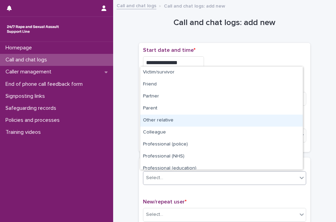
scroll to position [77, 0]
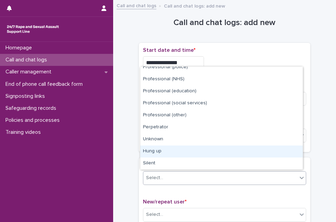
click at [255, 156] on div "Hung up" at bounding box center [221, 151] width 162 height 12
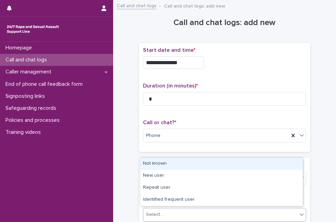
click at [197, 214] on div "Select..." at bounding box center [220, 214] width 154 height 11
click at [203, 167] on div "Not known" at bounding box center [221, 163] width 162 height 12
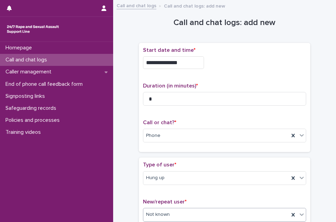
scroll to position [100, 0]
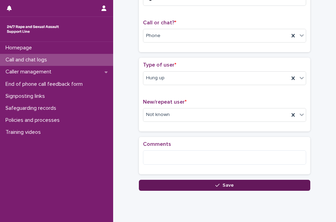
click at [199, 180] on button "Save" at bounding box center [224, 184] width 171 height 11
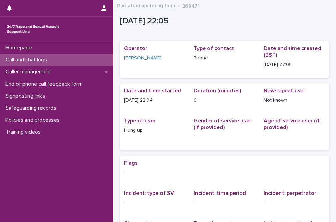
click at [36, 62] on p "Call and chat logs" at bounding box center [28, 59] width 50 height 7
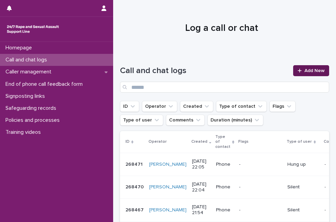
click at [297, 72] on icon at bounding box center [299, 70] width 4 height 5
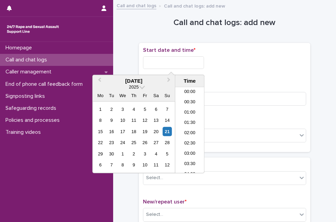
scroll to position [407, 0]
click at [159, 67] on input "text" at bounding box center [173, 62] width 61 height 13
click at [169, 128] on div "21" at bounding box center [166, 131] width 9 height 9
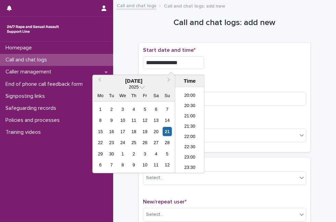
click at [188, 63] on input "**********" at bounding box center [173, 62] width 61 height 13
type input "**********"
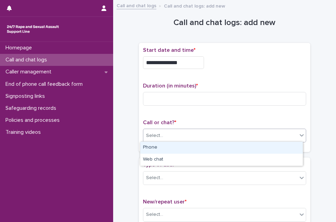
click at [244, 138] on div "Select..." at bounding box center [220, 135] width 154 height 11
click at [238, 143] on div "Phone" at bounding box center [221, 147] width 162 height 12
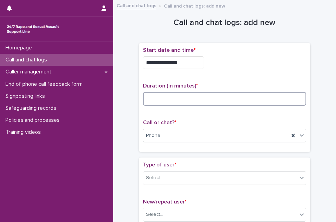
click at [224, 93] on input at bounding box center [224, 99] width 163 height 14
type input "*"
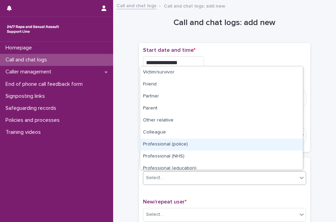
drag, startPoint x: 178, startPoint y: 178, endPoint x: 302, endPoint y: 152, distance: 126.2
click at [302, 152] on body "**********" at bounding box center [168, 111] width 336 height 222
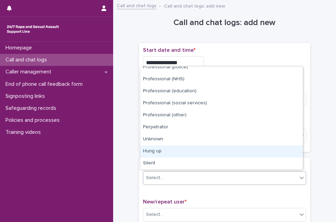
click at [253, 150] on div "Hung up" at bounding box center [221, 151] width 162 height 12
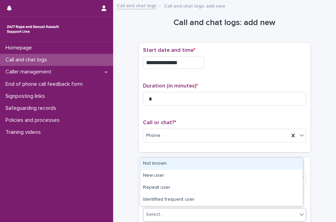
click at [207, 211] on div "Select..." at bounding box center [220, 214] width 154 height 11
click at [213, 164] on div "Not known" at bounding box center [221, 163] width 162 height 12
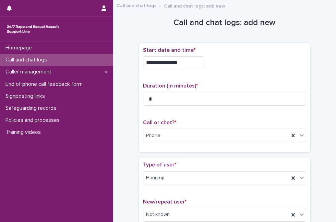
scroll to position [121, 0]
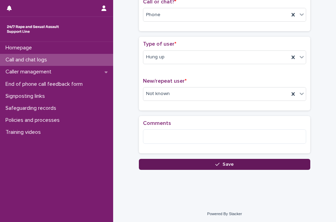
click at [213, 165] on button "Save" at bounding box center [224, 164] width 171 height 11
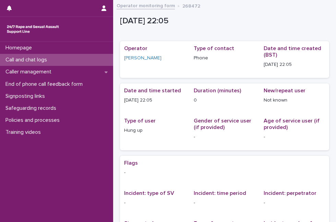
click at [80, 58] on div "Call and chat logs" at bounding box center [56, 60] width 113 height 12
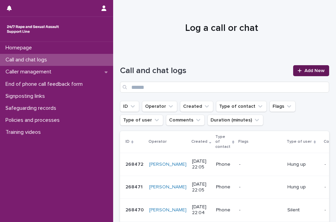
click at [308, 69] on span "Add New" at bounding box center [314, 70] width 20 height 5
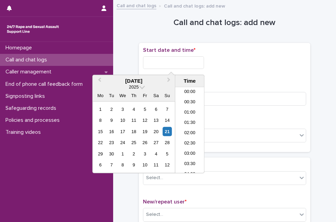
click at [191, 67] on input "text" at bounding box center [173, 62] width 61 height 13
click at [165, 135] on div "21" at bounding box center [166, 131] width 9 height 9
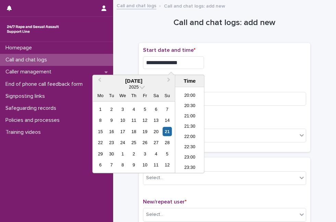
click at [183, 60] on input "**********" at bounding box center [173, 62] width 61 height 13
type input "**********"
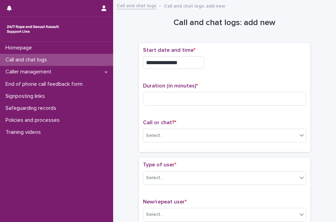
click at [219, 72] on div "**********" at bounding box center [224, 60] width 163 height 27
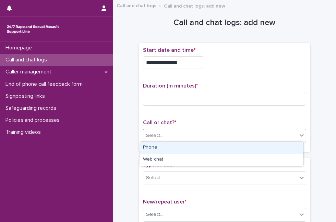
drag, startPoint x: 185, startPoint y: 132, endPoint x: 174, endPoint y: 147, distance: 17.4
click at [174, 147] on body "**********" at bounding box center [168, 111] width 336 height 222
click at [174, 147] on div "Phone" at bounding box center [221, 147] width 162 height 12
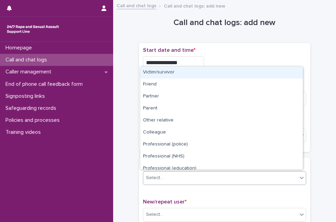
click at [165, 175] on div "Select..." at bounding box center [220, 177] width 154 height 11
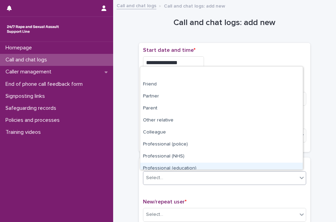
scroll to position [77, 0]
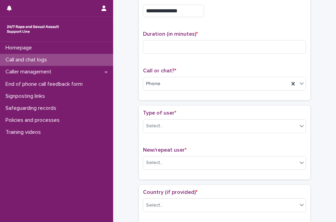
scroll to position [61, 0]
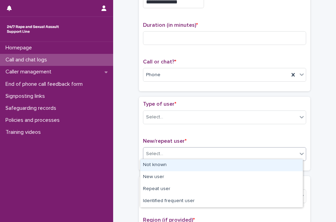
click at [241, 148] on div "Select..." at bounding box center [220, 153] width 154 height 11
click at [225, 162] on div "Not known" at bounding box center [221, 165] width 162 height 12
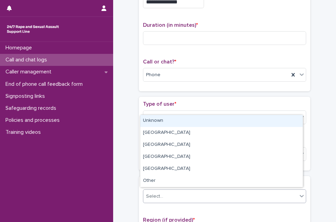
click at [211, 191] on div "Select..." at bounding box center [220, 195] width 154 height 11
click at [216, 122] on div "Unknown" at bounding box center [221, 121] width 162 height 12
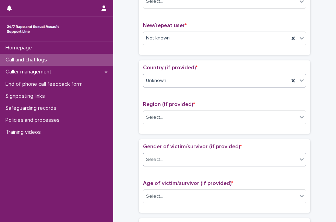
scroll to position [182, 0]
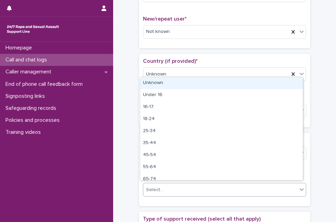
click at [167, 187] on div "Select..." at bounding box center [220, 189] width 154 height 11
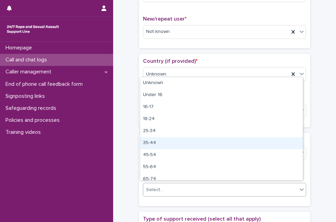
click at [167, 139] on div "35-44" at bounding box center [221, 143] width 162 height 12
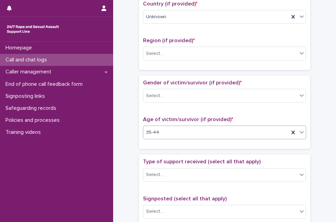
scroll to position [258, 0]
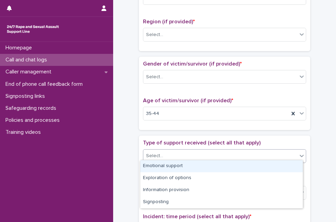
click at [267, 150] on div "Select..." at bounding box center [220, 155] width 154 height 11
click at [229, 164] on div "Emotional support" at bounding box center [221, 166] width 162 height 12
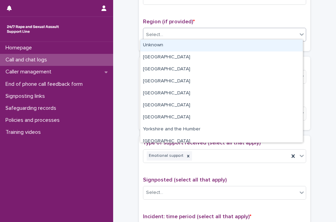
click at [224, 34] on div "Select..." at bounding box center [220, 34] width 154 height 11
click at [213, 45] on div "Unknown" at bounding box center [221, 45] width 162 height 12
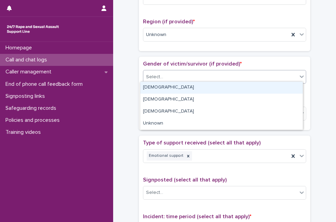
click at [189, 79] on div "Select..." at bounding box center [220, 76] width 154 height 11
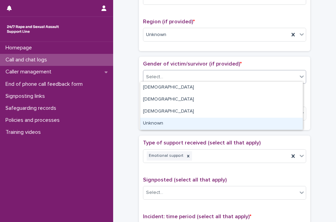
click at [169, 121] on div "Unknown" at bounding box center [221, 123] width 162 height 12
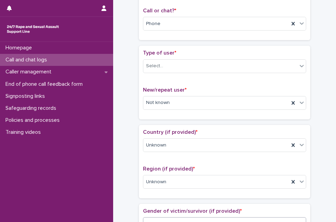
scroll to position [106, 0]
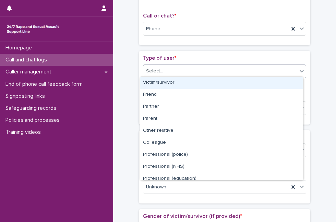
click at [242, 73] on div "Select..." at bounding box center [220, 70] width 154 height 11
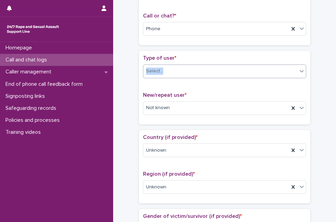
drag, startPoint x: 235, startPoint y: 60, endPoint x: 236, endPoint y: 73, distance: 12.3
click at [236, 73] on div "Type of user * Select..." at bounding box center [224, 69] width 163 height 28
click at [236, 73] on div "Select..." at bounding box center [220, 70] width 154 height 11
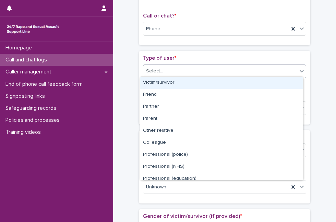
click at [228, 79] on div "Victim/survivor" at bounding box center [221, 83] width 162 height 12
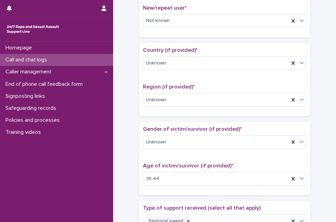
scroll to position [387, 0]
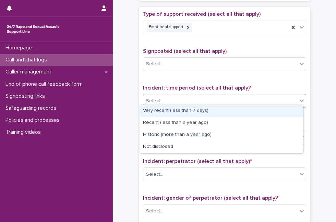
click at [222, 97] on div "Select..." at bounding box center [220, 100] width 154 height 11
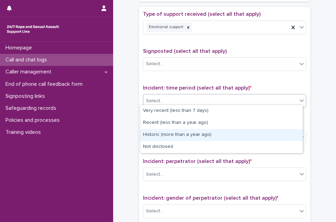
click at [199, 135] on div "Historic (more than a year ago)" at bounding box center [221, 135] width 162 height 12
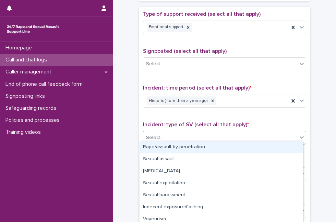
click at [199, 135] on div "Select..." at bounding box center [220, 137] width 154 height 11
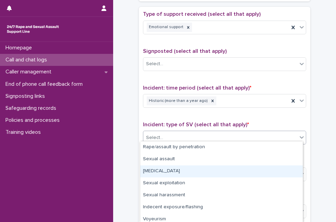
click at [180, 175] on div "Child sexual abuse" at bounding box center [221, 171] width 162 height 12
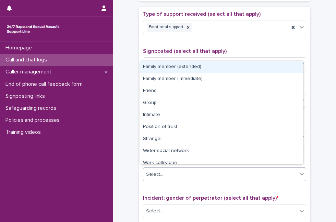
click at [180, 175] on div "Select..." at bounding box center [220, 173] width 154 height 11
click at [278, 172] on div "Select..." at bounding box center [220, 173] width 154 height 11
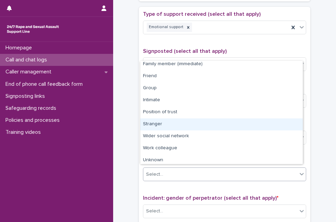
scroll to position [29, 0]
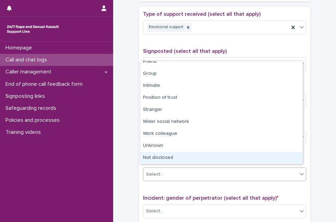
click at [245, 157] on div "Not disclosed" at bounding box center [221, 158] width 162 height 12
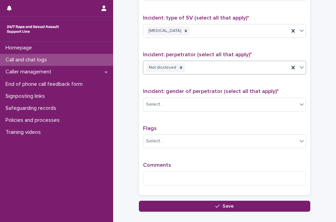
scroll to position [508, 0]
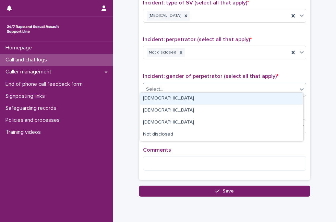
click at [268, 89] on div "Select..." at bounding box center [220, 89] width 154 height 11
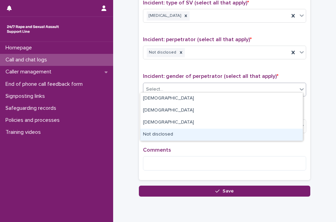
click at [193, 134] on div "Not disclosed" at bounding box center [221, 134] width 162 height 12
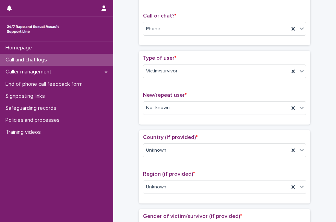
scroll to position [0, 0]
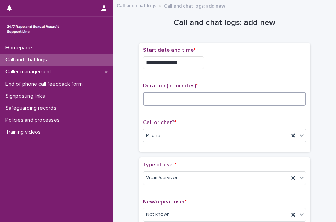
click at [219, 92] on input at bounding box center [224, 99] width 163 height 14
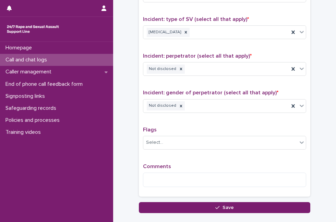
scroll to position [502, 0]
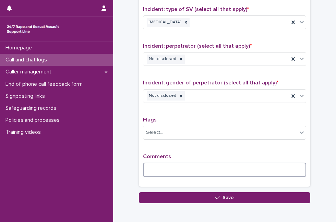
click at [292, 167] on textarea at bounding box center [224, 169] width 163 height 14
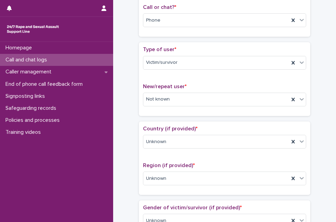
scroll to position [0, 0]
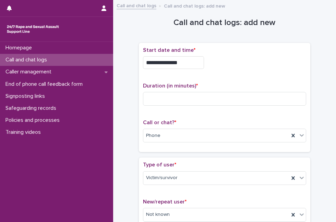
click at [252, 87] on p "Duration (in minutes) *" at bounding box center [224, 86] width 163 height 7
click at [253, 60] on div "**********" at bounding box center [224, 62] width 163 height 13
click at [188, 103] on input at bounding box center [224, 99] width 163 height 14
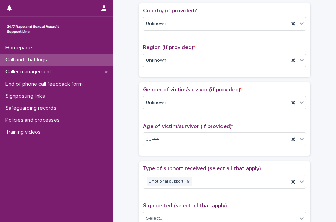
scroll to position [233, 0]
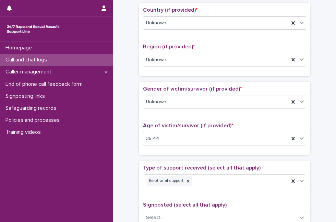
type input "**"
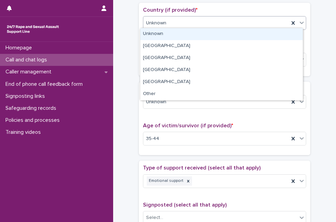
click at [253, 20] on div "Unknown" at bounding box center [216, 22] width 146 height 11
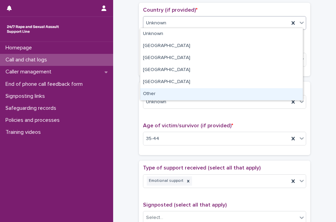
click at [177, 94] on div "Other" at bounding box center [221, 94] width 162 height 12
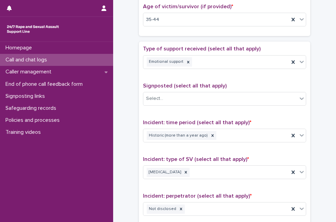
scroll to position [533, 0]
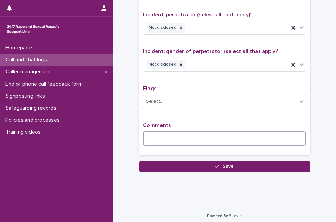
click at [289, 134] on textarea at bounding box center [224, 138] width 163 height 14
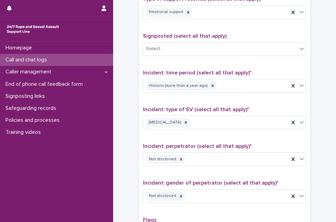
scroll to position [341, 0]
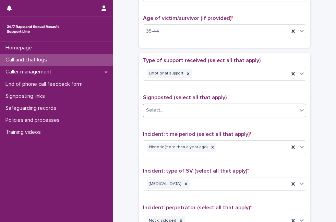
type textarea "**********"
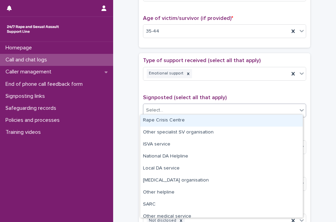
click at [272, 108] on div "Select..." at bounding box center [220, 109] width 154 height 11
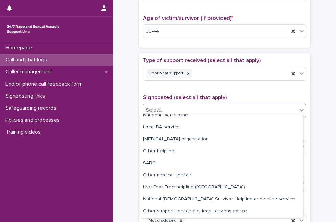
scroll to position [0, 0]
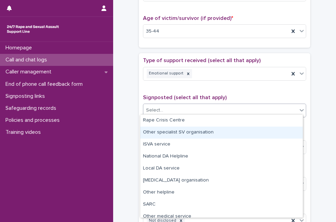
click at [204, 128] on div "Other specialist SV organisation" at bounding box center [221, 132] width 162 height 12
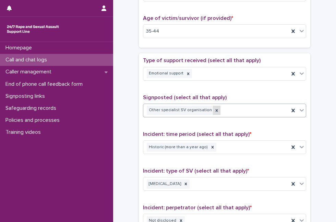
click at [213, 106] on div at bounding box center [217, 109] width 8 height 9
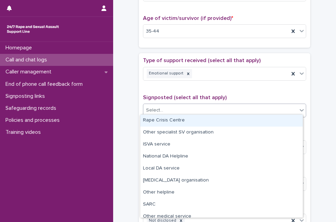
click at [215, 109] on div "Select..." at bounding box center [220, 109] width 154 height 11
click at [206, 120] on div "Rape Crisis Centre" at bounding box center [221, 120] width 162 height 12
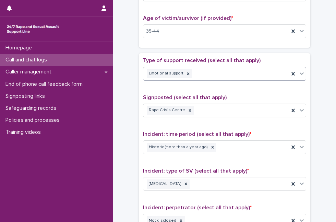
drag, startPoint x: 296, startPoint y: 78, endPoint x: 297, endPoint y: 74, distance: 3.6
click at [297, 74] on div "Type of support received (select all that apply) Emotional support" at bounding box center [224, 71] width 163 height 28
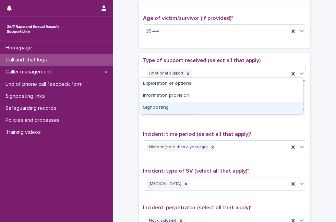
drag, startPoint x: 297, startPoint y: 74, endPoint x: 208, endPoint y: 109, distance: 95.5
click at [208, 109] on body "**********" at bounding box center [168, 111] width 336 height 222
click at [208, 109] on div "Signposting" at bounding box center [221, 108] width 162 height 12
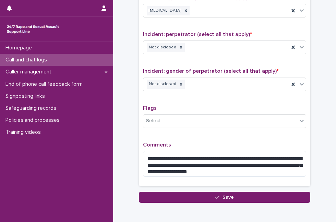
scroll to position [544, 0]
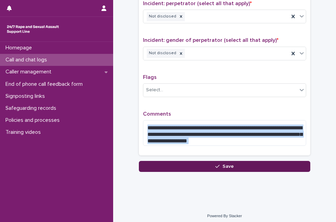
drag, startPoint x: 279, startPoint y: 156, endPoint x: 276, endPoint y: 163, distance: 7.4
click at [276, 163] on button "Save" at bounding box center [224, 166] width 171 height 11
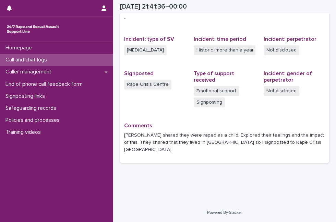
scroll to position [147, 0]
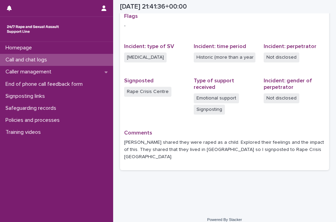
click at [26, 55] on div "Call and chat logs" at bounding box center [56, 60] width 113 height 12
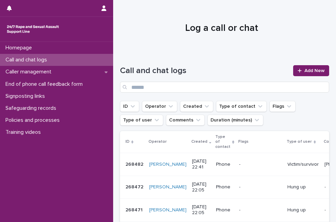
click at [192, 21] on div at bounding box center [221, 25] width 217 height 51
click at [307, 72] on span "Add New" at bounding box center [314, 70] width 20 height 5
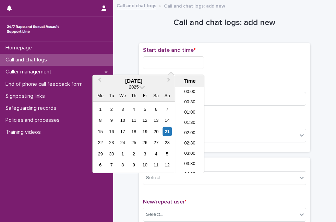
scroll to position [407, 0]
click at [148, 58] on input "text" at bounding box center [173, 62] width 61 height 13
click at [164, 131] on div "21" at bounding box center [166, 131] width 9 height 9
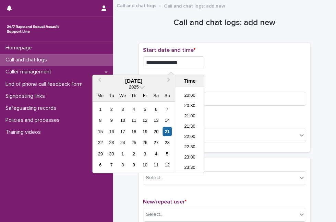
click at [181, 61] on input "**********" at bounding box center [173, 62] width 61 height 13
type input "**********"
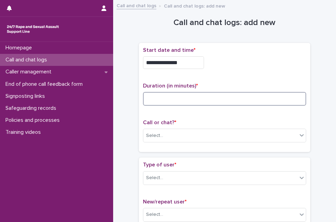
click at [224, 102] on input at bounding box center [224, 99] width 163 height 14
type input "*"
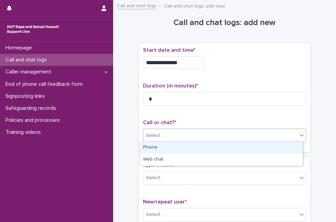
click at [209, 136] on div "Select..." at bounding box center [220, 135] width 154 height 11
click at [202, 150] on div "Phone" at bounding box center [221, 147] width 162 height 12
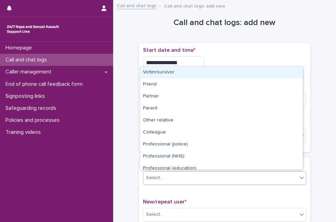
click at [181, 176] on div "Select..." at bounding box center [220, 177] width 154 height 11
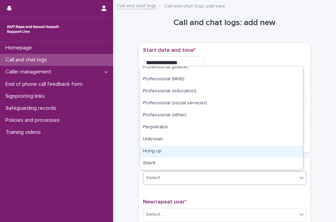
click at [259, 148] on div "Hung up" at bounding box center [221, 151] width 162 height 12
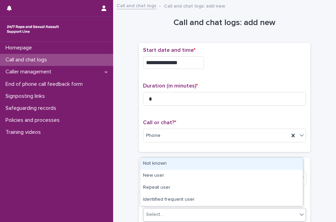
click at [207, 217] on div "Select..." at bounding box center [220, 214] width 154 height 11
click at [204, 162] on div "Not known" at bounding box center [221, 163] width 162 height 12
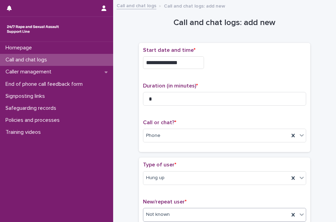
scroll to position [121, 0]
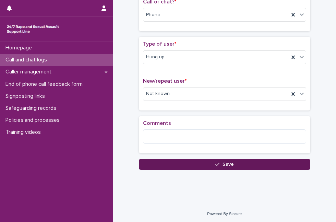
click at [174, 162] on button "Save" at bounding box center [224, 164] width 171 height 11
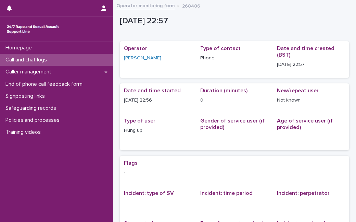
click at [70, 58] on div "Call and chat logs" at bounding box center [56, 60] width 113 height 12
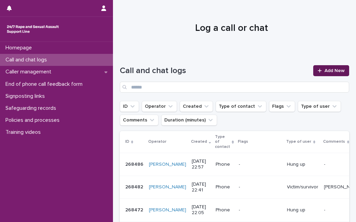
click at [318, 72] on div at bounding box center [321, 70] width 7 height 5
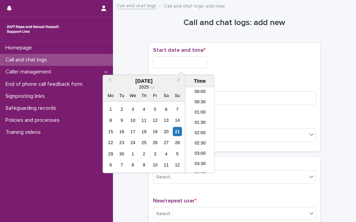
click at [189, 63] on input "text" at bounding box center [180, 62] width 54 height 12
click at [179, 133] on div "21" at bounding box center [177, 131] width 9 height 9
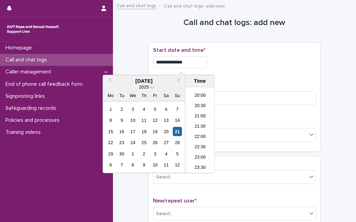
click at [196, 61] on input "**********" at bounding box center [180, 62] width 54 height 12
type input "**********"
click at [224, 102] on input at bounding box center [234, 98] width 163 height 14
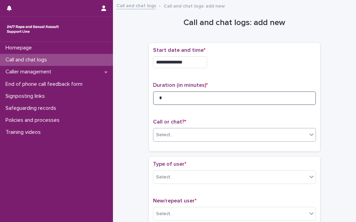
type input "*"
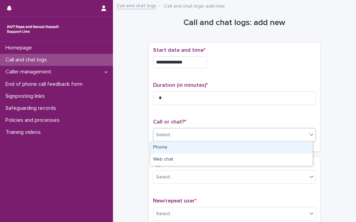
drag, startPoint x: 198, startPoint y: 136, endPoint x: 192, endPoint y: 148, distance: 12.9
click at [192, 148] on body "**********" at bounding box center [178, 111] width 356 height 222
click at [192, 148] on div "Phone" at bounding box center [231, 147] width 162 height 12
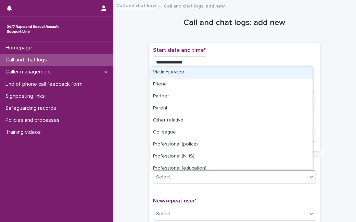
click at [189, 175] on div "Select..." at bounding box center [230, 176] width 154 height 11
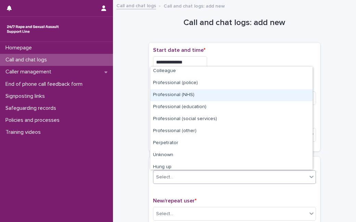
scroll to position [77, 0]
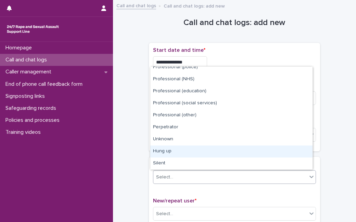
click at [289, 151] on div "Hung up" at bounding box center [231, 151] width 162 height 12
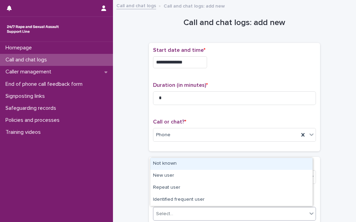
click at [247, 218] on div "Select..." at bounding box center [234, 213] width 163 height 14
click at [228, 165] on div "Not known" at bounding box center [231, 163] width 162 height 12
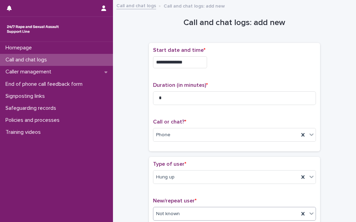
scroll to position [121, 0]
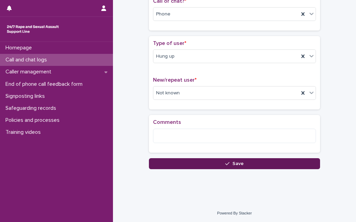
click at [257, 163] on button "Save" at bounding box center [234, 163] width 171 height 11
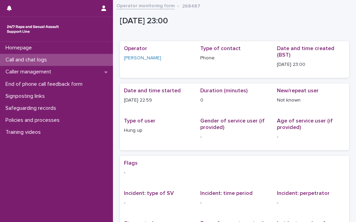
click at [25, 62] on p "Call and chat logs" at bounding box center [28, 59] width 50 height 7
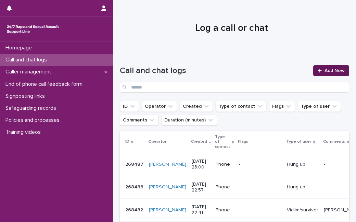
click at [331, 75] on link "Add New" at bounding box center [331, 70] width 36 height 11
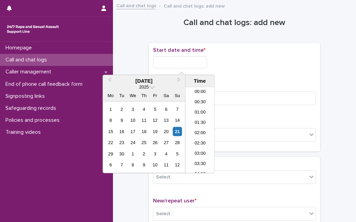
drag, startPoint x: 331, startPoint y: 75, endPoint x: 164, endPoint y: 67, distance: 167.2
click at [164, 67] on input "text" at bounding box center [180, 62] width 54 height 12
click at [174, 129] on div "21" at bounding box center [177, 131] width 9 height 9
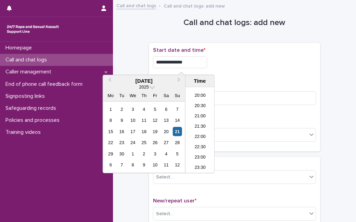
click at [201, 59] on input "**********" at bounding box center [180, 62] width 54 height 12
type input "**********"
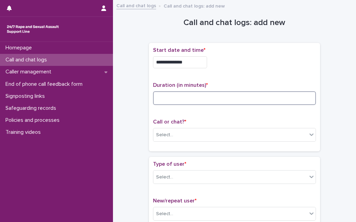
click at [230, 98] on input at bounding box center [234, 98] width 163 height 14
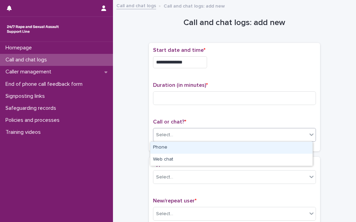
click at [196, 140] on div "Select..." at bounding box center [234, 135] width 163 height 14
click at [190, 147] on div "Phone" at bounding box center [231, 147] width 162 height 12
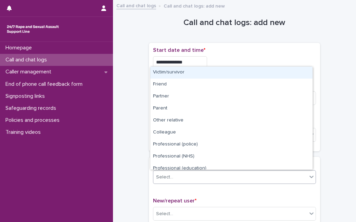
click at [192, 171] on div "Select..." at bounding box center [230, 176] width 154 height 11
click at [219, 73] on div "Victim/survivor" at bounding box center [231, 72] width 162 height 12
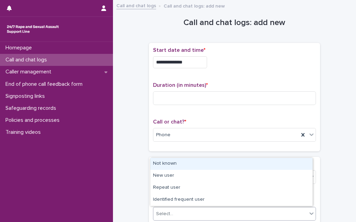
click at [175, 209] on div "Select..." at bounding box center [230, 213] width 154 height 11
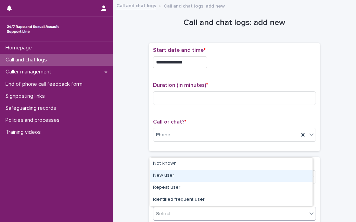
click at [177, 178] on div "New user" at bounding box center [231, 175] width 162 height 12
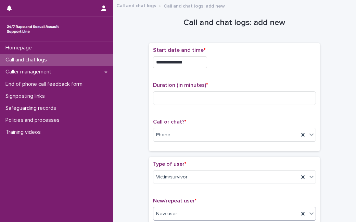
scroll to position [193, 0]
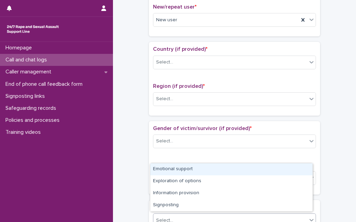
click at [272, 213] on div "Select..." at bounding box center [234, 220] width 163 height 14
click at [262, 173] on div "Emotional support" at bounding box center [231, 169] width 162 height 12
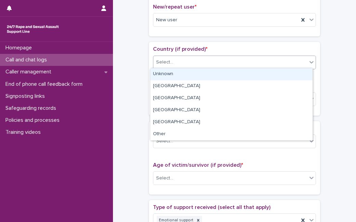
click at [196, 58] on div "Select..." at bounding box center [230, 61] width 154 height 11
click at [189, 73] on div "Unknown" at bounding box center [231, 74] width 162 height 12
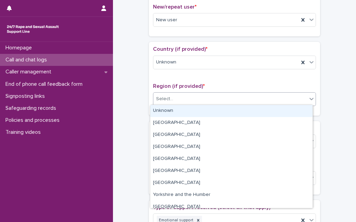
click at [181, 96] on div "Select..." at bounding box center [230, 98] width 154 height 11
click at [177, 114] on div "Unknown" at bounding box center [231, 111] width 162 height 12
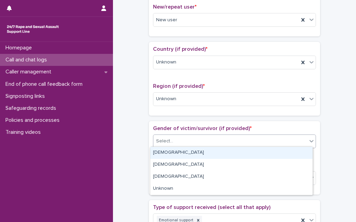
click at [174, 140] on div "Select..." at bounding box center [230, 140] width 154 height 11
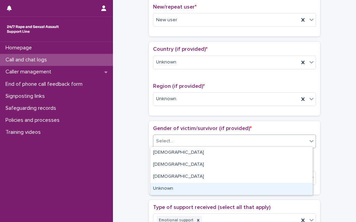
drag, startPoint x: 177, startPoint y: 183, endPoint x: 180, endPoint y: 191, distance: 8.3
click at [180, 191] on div "Unknown" at bounding box center [231, 188] width 162 height 12
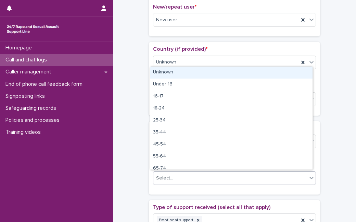
drag, startPoint x: 182, startPoint y: 177, endPoint x: 184, endPoint y: 73, distance: 103.8
click at [184, 73] on body "**********" at bounding box center [178, 111] width 356 height 222
click at [184, 73] on div "Unknown" at bounding box center [231, 72] width 162 height 12
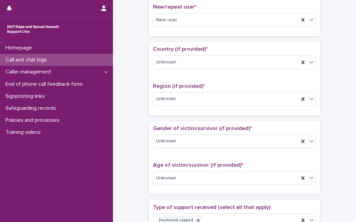
click at [335, 12] on div "**********" at bounding box center [234, 178] width 243 height 734
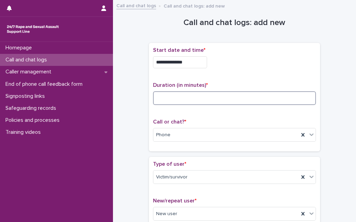
click at [252, 91] on input at bounding box center [234, 98] width 163 height 14
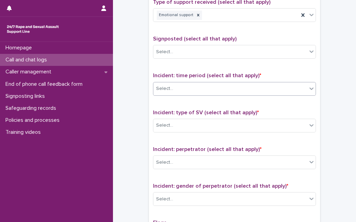
scroll to position [406, 0]
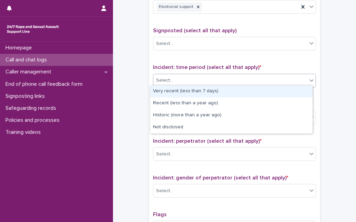
click at [258, 78] on div "Select..." at bounding box center [230, 80] width 154 height 11
click at [245, 81] on div "Select..." at bounding box center [230, 80] width 154 height 11
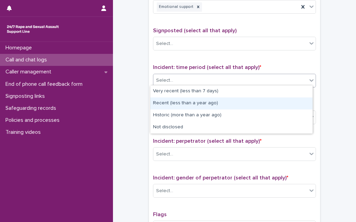
click at [223, 106] on div "Recent (less than a year ago)" at bounding box center [231, 103] width 162 height 12
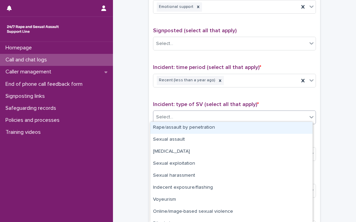
click at [213, 121] on div "Select..." at bounding box center [234, 117] width 163 height 14
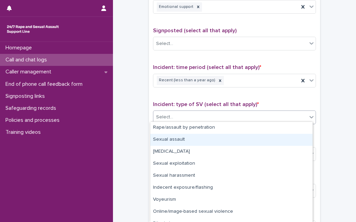
click at [203, 136] on div "Sexual assault" at bounding box center [231, 140] width 162 height 12
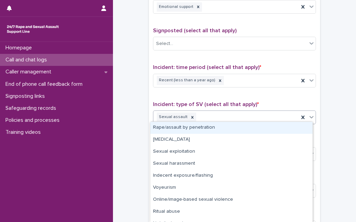
drag, startPoint x: 308, startPoint y: 114, endPoint x: 279, endPoint y: 127, distance: 31.7
click at [279, 127] on body "**********" at bounding box center [178, 111] width 356 height 222
click at [279, 127] on div "Rape/assault by penetration" at bounding box center [231, 128] width 162 height 12
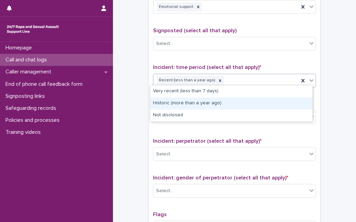
drag, startPoint x: 312, startPoint y: 77, endPoint x: 268, endPoint y: 99, distance: 48.8
click at [268, 99] on body "**********" at bounding box center [178, 111] width 356 height 222
click at [268, 99] on div "Historic (more than a year ago)" at bounding box center [231, 103] width 162 height 12
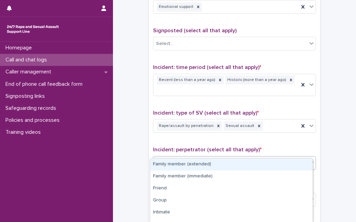
click at [233, 157] on div "Select..." at bounding box center [230, 162] width 154 height 11
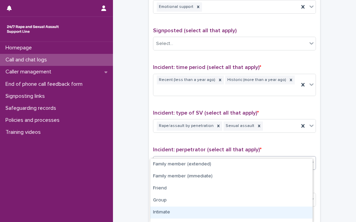
click at [190, 209] on div "Intimate" at bounding box center [231, 212] width 162 height 12
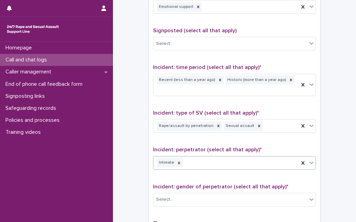
scroll to position [533, 0]
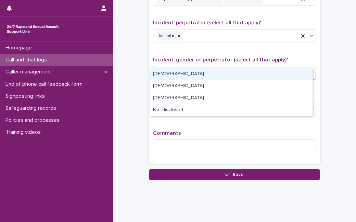
click at [271, 67] on div "Select..." at bounding box center [230, 72] width 154 height 11
click at [225, 74] on div "[DEMOGRAPHIC_DATA]" at bounding box center [231, 74] width 162 height 12
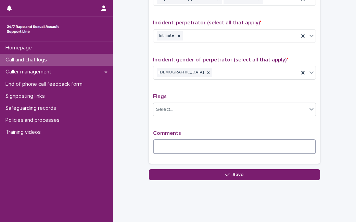
click at [187, 139] on textarea at bounding box center [234, 146] width 163 height 14
click at [155, 139] on textarea at bounding box center [234, 146] width 163 height 14
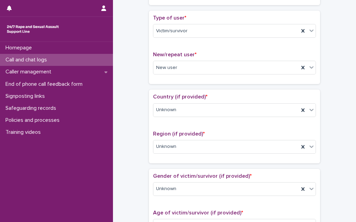
scroll to position [0, 0]
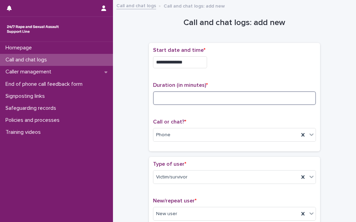
click at [167, 101] on input at bounding box center [234, 98] width 163 height 14
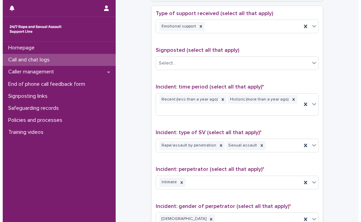
scroll to position [533, 0]
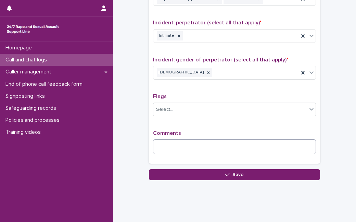
type input "**"
click at [280, 139] on textarea at bounding box center [234, 146] width 163 height 14
click at [170, 140] on textarea at bounding box center [234, 146] width 163 height 14
click at [232, 139] on textarea at bounding box center [234, 146] width 163 height 14
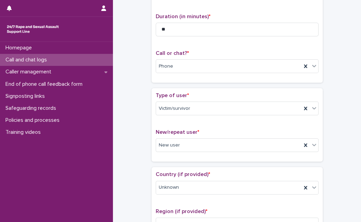
scroll to position [0, 0]
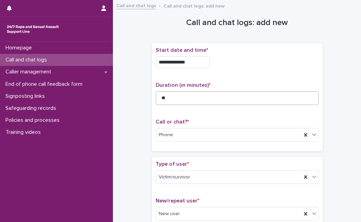
type textarea "**********"
type input "*"
click at [215, 102] on input "*" at bounding box center [237, 98] width 163 height 14
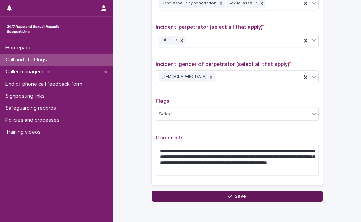
type input "**"
click at [300, 190] on button "Save" at bounding box center [237, 195] width 171 height 11
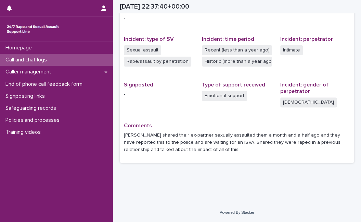
scroll to position [154, 0]
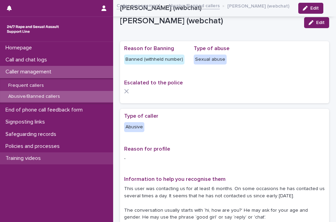
scroll to position [628, 0]
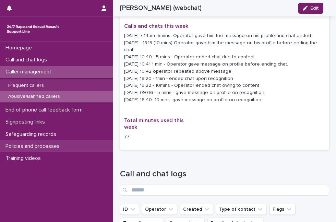
click at [36, 146] on p "Policies and processes" at bounding box center [34, 146] width 62 height 7
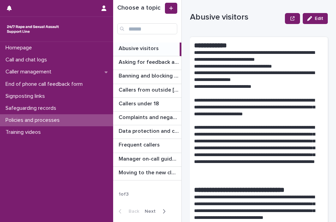
click at [148, 212] on span "Next" at bounding box center [151, 211] width 15 height 5
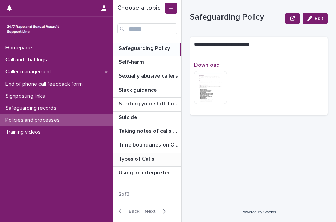
click at [143, 159] on p "Types of Calls" at bounding box center [136, 158] width 37 height 8
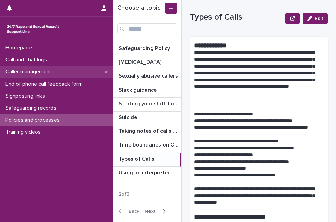
click at [62, 74] on div "Caller management" at bounding box center [56, 72] width 113 height 12
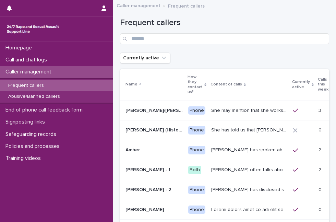
scroll to position [153, 0]
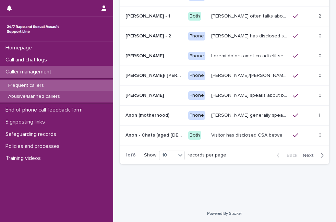
click at [76, 93] on div "Abusive/Banned callers" at bounding box center [56, 96] width 113 height 11
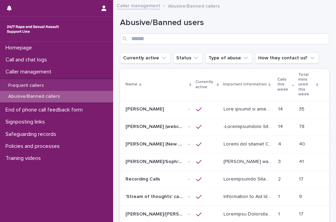
click at [236, 141] on p at bounding box center [248, 143] width 50 height 7
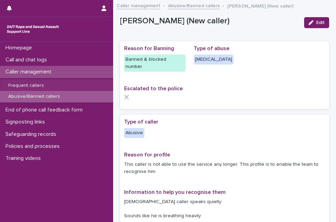
click at [291, 167] on p "This caller is not able to use the service any longer. This profile is to enabl…" at bounding box center [224, 168] width 201 height 14
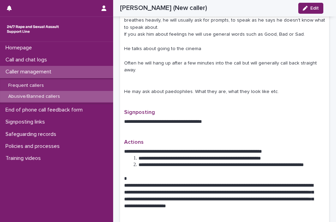
scroll to position [258, 0]
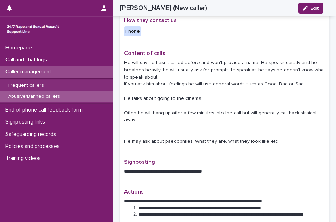
click at [221, 128] on p "He will say he hasn't called before and won't provide a name, He speaks quietly…" at bounding box center [224, 102] width 201 height 86
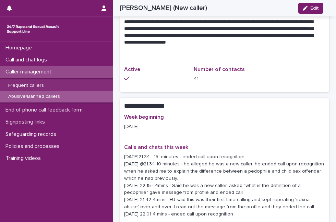
scroll to position [471, 0]
click at [294, 45] on p "**********" at bounding box center [221, 35] width 195 height 34
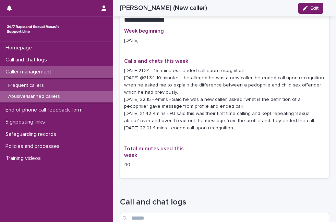
scroll to position [563, 0]
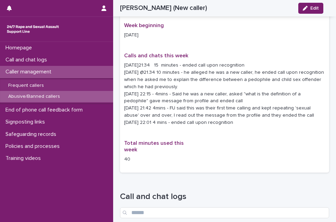
click at [219, 139] on div "Week beginning 08/09/2025 Calls and chats this week 08.09.25 @21:34 15 minutes …" at bounding box center [224, 95] width 201 height 146
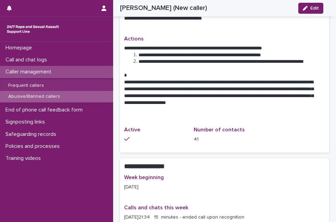
scroll to position [411, 0]
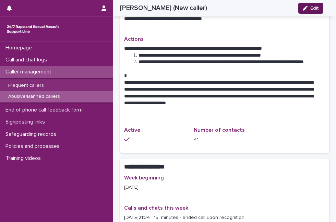
click at [308, 9] on div "button" at bounding box center [306, 8] width 8 height 5
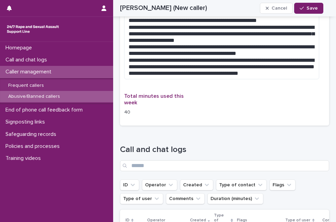
scroll to position [660, 0]
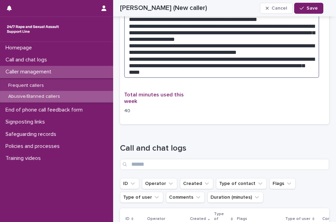
click at [255, 77] on textarea "**********" at bounding box center [221, 44] width 195 height 66
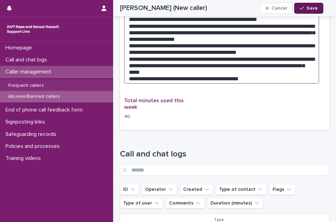
type textarea "**********"
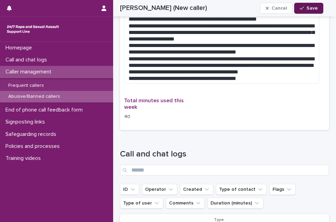
click at [317, 6] on span "Save" at bounding box center [311, 8] width 11 height 5
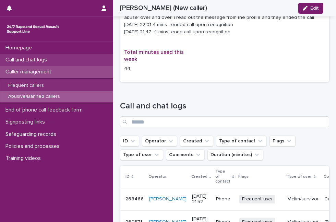
click at [34, 59] on p "Call and chat logs" at bounding box center [28, 59] width 50 height 7
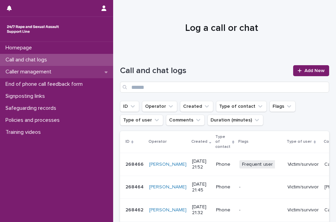
click at [57, 77] on div "Caller management" at bounding box center [56, 72] width 113 height 12
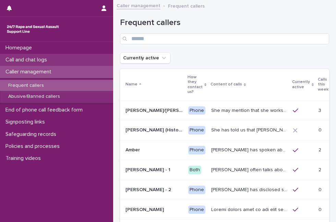
click at [59, 63] on div "Call and chat logs" at bounding box center [56, 60] width 113 height 12
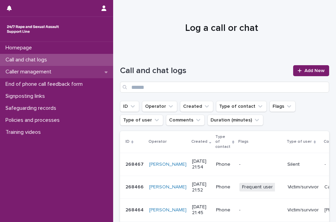
click at [77, 70] on div "Caller management" at bounding box center [56, 72] width 113 height 12
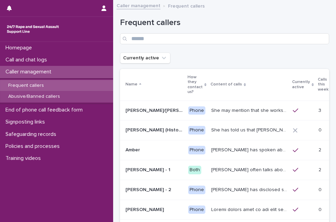
click at [78, 97] on div "Abusive/Banned callers" at bounding box center [56, 96] width 113 height 11
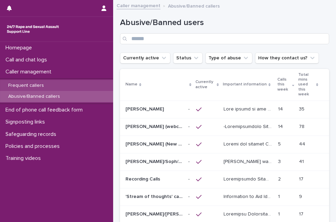
click at [84, 84] on div "Frequent callers" at bounding box center [56, 85] width 113 height 11
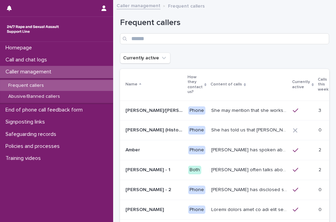
click at [219, 151] on p "Amber has spoken about multiple experiences of sexual abuse. Amber told us she …" at bounding box center [249, 149] width 77 height 7
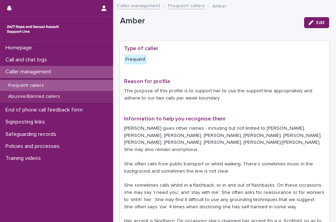
click at [246, 99] on p "The purpose of this profile is to support her to use the support-line appropria…" at bounding box center [224, 94] width 201 height 14
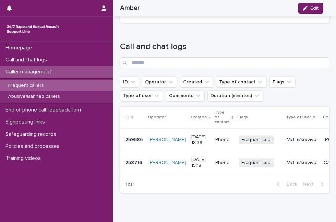
scroll to position [913, 0]
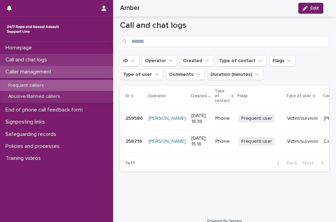
click at [87, 62] on div "Call and chat logs" at bounding box center [56, 60] width 113 height 12
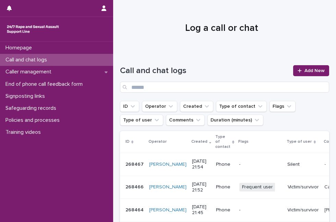
click at [197, 37] on div at bounding box center [221, 25] width 217 height 51
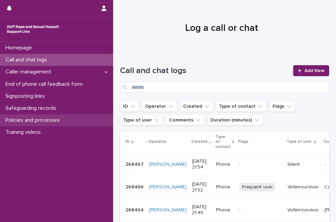
click at [51, 121] on p "Policies and processes" at bounding box center [34, 120] width 62 height 7
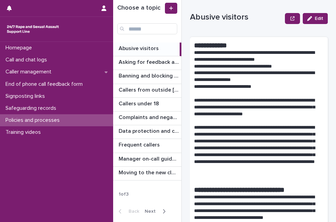
click at [153, 209] on span "Next" at bounding box center [151, 211] width 15 height 5
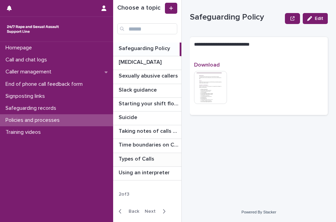
click at [145, 155] on p "Types of Calls" at bounding box center [136, 158] width 37 height 8
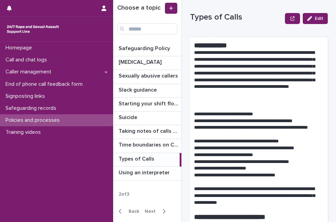
click at [270, 91] on p "**********" at bounding box center [256, 76] width 124 height 54
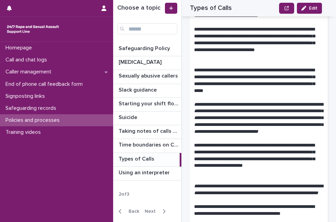
scroll to position [334, 0]
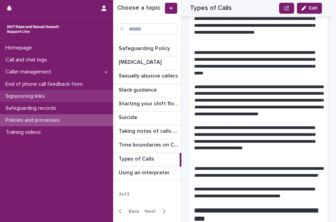
click at [56, 98] on div "Signposting links" at bounding box center [56, 96] width 113 height 12
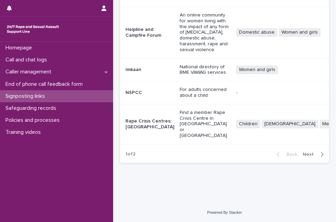
scroll to position [292, 0]
click at [243, 135] on td "Children LGBT+ Men and boys Women and girls + 1" at bounding box center [295, 124] width 125 height 40
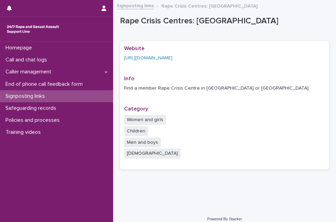
drag, startPoint x: 335, startPoint y: 54, endPoint x: 363, endPoint y: 49, distance: 28.5
click at [335, 49] on html "Homepage Call and chat logs Caller management End of phone call feedback form S…" at bounding box center [168, 111] width 336 height 222
click at [172, 57] on link "https://rapecrisis.org.uk/get-help/find-a-rape-crisis-centre/" at bounding box center [148, 57] width 48 height 5
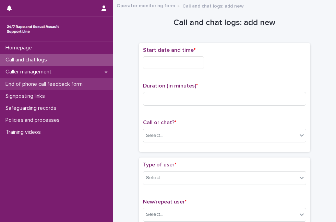
click at [82, 81] on p "End of phone call feedback form" at bounding box center [45, 84] width 85 height 7
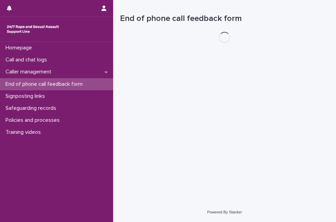
click at [82, 81] on p "End of phone call feedback form" at bounding box center [45, 84] width 85 height 7
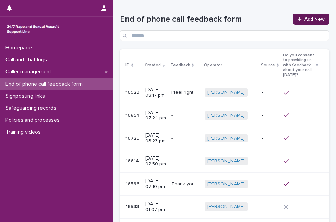
click at [313, 21] on span "Add New" at bounding box center [314, 19] width 20 height 5
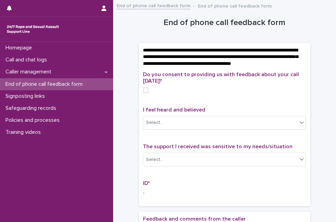
click at [144, 93] on span at bounding box center [145, 89] width 5 height 5
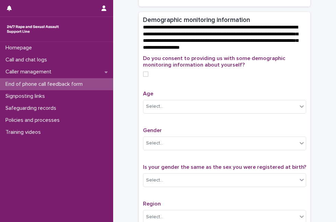
scroll to position [237, 0]
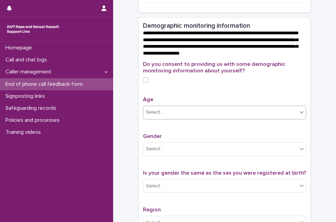
click at [265, 113] on div "Select..." at bounding box center [220, 111] width 154 height 11
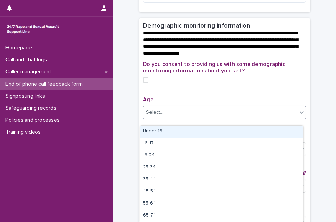
click at [144, 83] on span at bounding box center [145, 79] width 5 height 5
click at [157, 116] on div "Select..." at bounding box center [154, 112] width 17 height 7
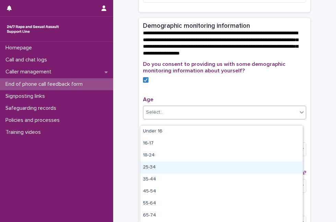
click at [162, 165] on div "25-34" at bounding box center [221, 167] width 162 height 12
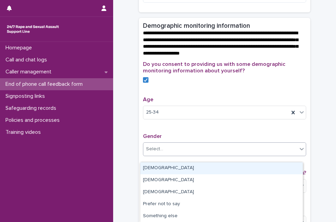
click at [201, 149] on div "Select..." at bounding box center [220, 148] width 154 height 11
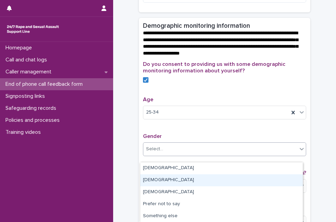
click at [165, 177] on div "Male" at bounding box center [221, 180] width 162 height 12
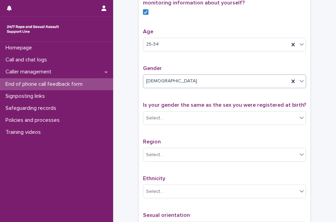
scroll to position [303, 0]
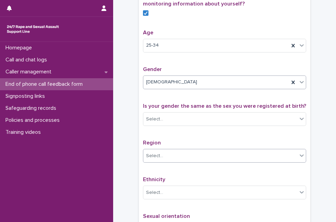
click at [194, 161] on div "Select..." at bounding box center [220, 155] width 154 height 11
click at [319, 112] on div "**********" at bounding box center [224, 0] width 209 height 598
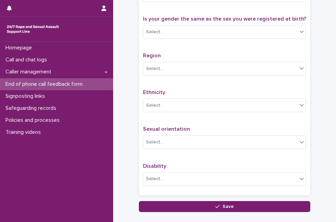
scroll to position [393, 0]
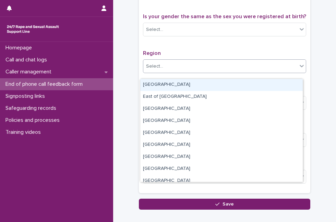
click at [186, 72] on div "Select..." at bounding box center [220, 66] width 154 height 11
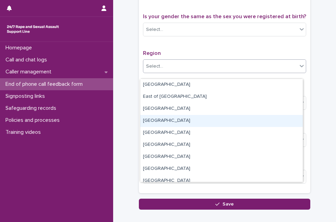
scroll to position [41, 0]
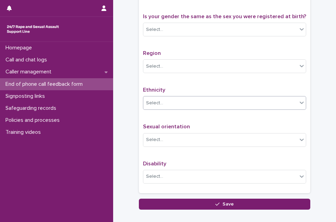
drag, startPoint x: 121, startPoint y: 119, endPoint x: 153, endPoint y: 114, distance: 32.0
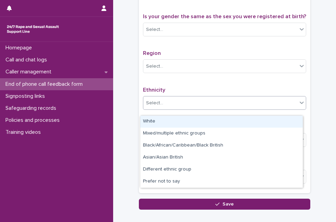
click at [170, 109] on div "Select..." at bounding box center [220, 102] width 154 height 11
click at [172, 124] on div "White" at bounding box center [221, 121] width 162 height 12
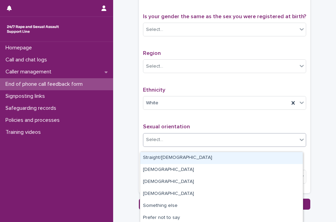
click at [179, 143] on div "Select..." at bounding box center [220, 139] width 154 height 11
click at [172, 157] on div "Straight/heterosexual" at bounding box center [221, 158] width 162 height 12
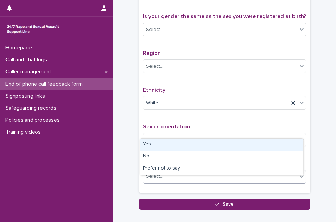
click at [162, 183] on div "Select..." at bounding box center [224, 176] width 163 height 14
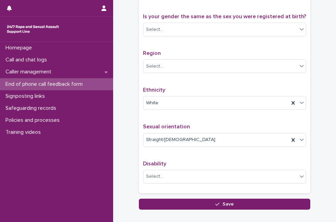
click at [139, 156] on div "Do you consent to providing us with some demographic monitoring information abo…" at bounding box center [224, 49] width 171 height 288
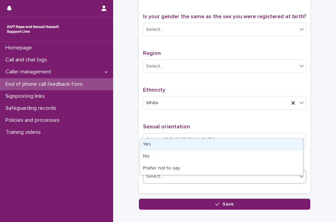
click at [170, 177] on div "Select..." at bounding box center [220, 175] width 154 height 11
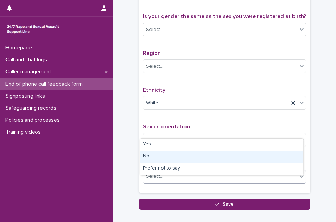
click at [173, 156] on div "No" at bounding box center [221, 156] width 162 height 12
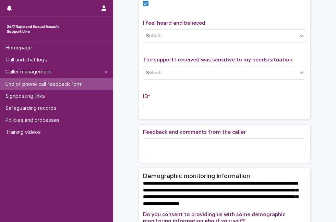
scroll to position [85, 0]
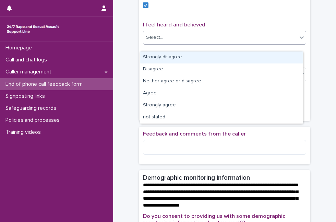
click at [273, 43] on div "Select..." at bounding box center [220, 37] width 154 height 11
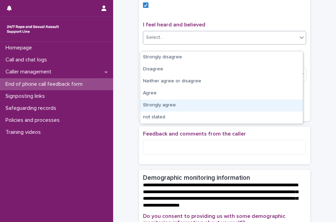
drag, startPoint x: 188, startPoint y: 113, endPoint x: 191, endPoint y: 107, distance: 7.5
click at [191, 107] on div "Strongly agree" at bounding box center [221, 105] width 162 height 12
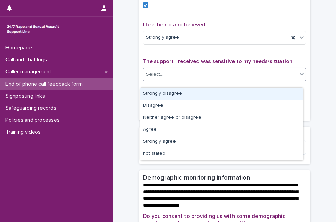
click at [196, 80] on div "Select..." at bounding box center [220, 74] width 154 height 11
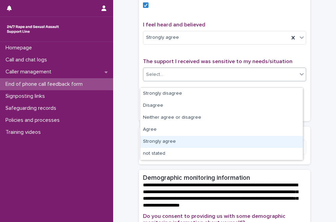
click at [176, 144] on div "Strongly agree" at bounding box center [221, 142] width 162 height 12
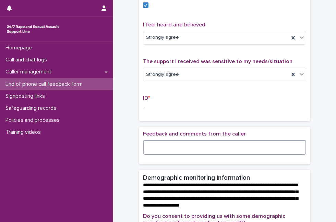
click at [167, 153] on textarea at bounding box center [224, 147] width 163 height 14
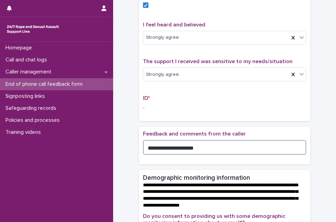
click at [246, 154] on textarea "**********" at bounding box center [224, 147] width 163 height 14
type textarea "*"
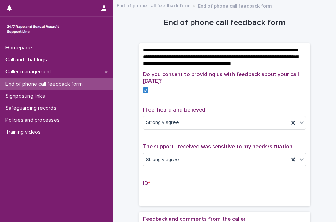
scroll to position [331, 0]
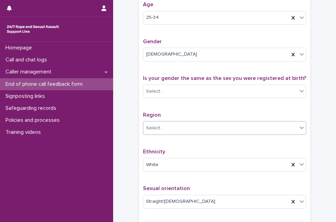
type textarea "**********"
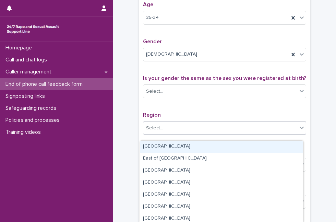
click at [188, 134] on div "Select..." at bounding box center [220, 127] width 154 height 11
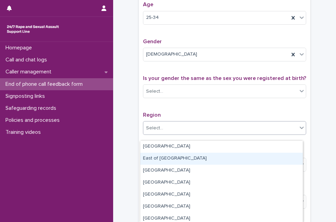
scroll to position [62, 0]
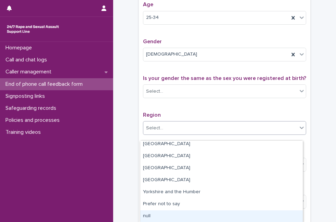
click at [210, 218] on div "null" at bounding box center [221, 216] width 162 height 12
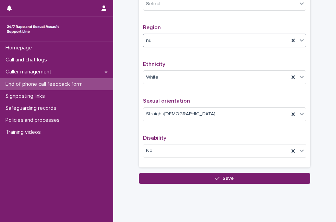
scroll to position [429, 0]
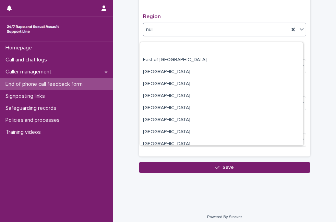
click at [255, 33] on div "null" at bounding box center [216, 29] width 146 height 11
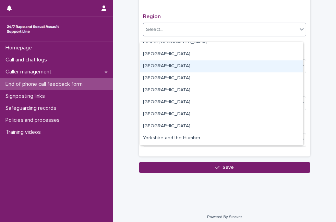
scroll to position [0, 0]
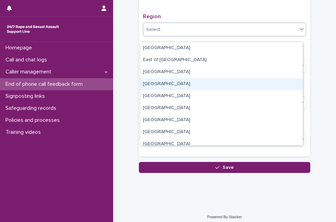
click at [289, 18] on div "Do you consent to providing us with some demographic monitoring information abo…" at bounding box center [224, 10] width 163 height 284
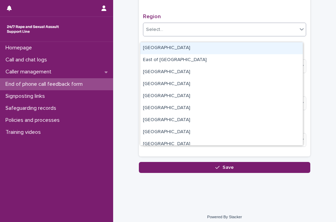
click at [250, 35] on div "Select..." at bounding box center [220, 29] width 154 height 11
click at [188, 35] on div "Select..." at bounding box center [220, 29] width 154 height 11
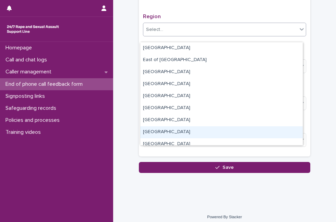
scroll to position [41, 0]
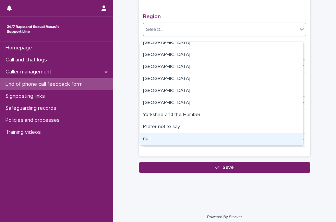
click at [224, 143] on div "null" at bounding box center [221, 139] width 162 height 12
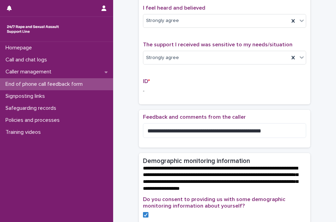
scroll to position [104, 0]
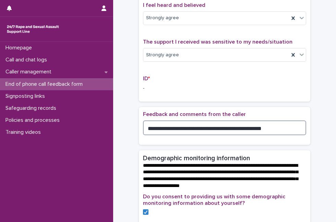
drag, startPoint x: 262, startPoint y: 135, endPoint x: 115, endPoint y: 135, distance: 146.5
click at [113, 134] on div "**********" at bounding box center [224, 224] width 223 height 656
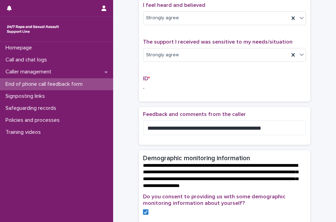
click at [268, 140] on div "**********" at bounding box center [224, 125] width 163 height 29
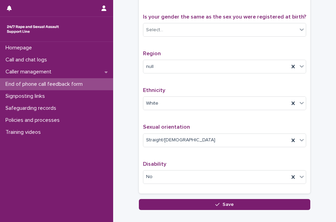
scroll to position [393, 0]
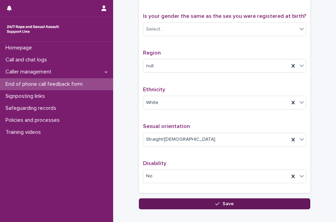
click at [172, 205] on button "Save" at bounding box center [224, 203] width 171 height 11
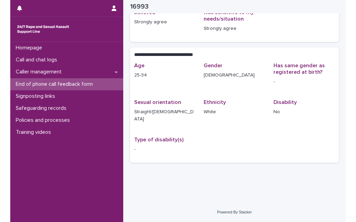
scroll to position [101, 0]
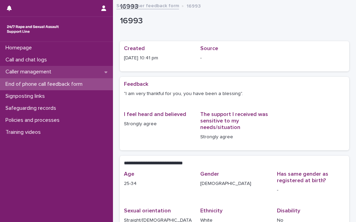
scroll to position [101, 0]
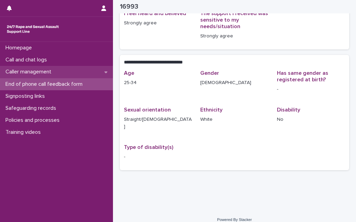
click at [61, 67] on div "Caller management" at bounding box center [56, 72] width 113 height 12
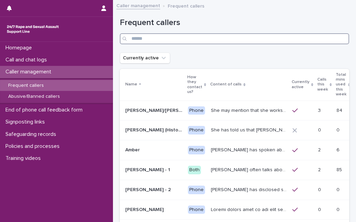
click at [166, 40] on input "Search" at bounding box center [234, 38] width 229 height 11
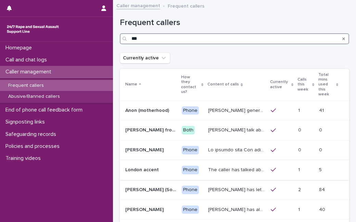
type input "***"
click at [248, 165] on p "The caller has talked about being paid for sex with older men. Gang ‘leaders’ a…" at bounding box center [237, 168] width 58 height 7
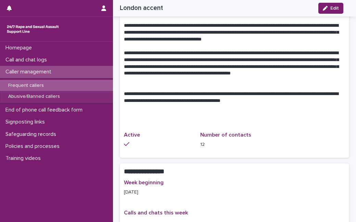
scroll to position [580, 0]
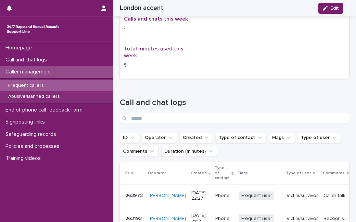
click at [36, 83] on p "Frequent callers" at bounding box center [26, 86] width 47 height 6
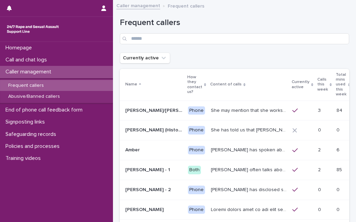
click at [330, 83] on icon at bounding box center [331, 84] width 2 height 3
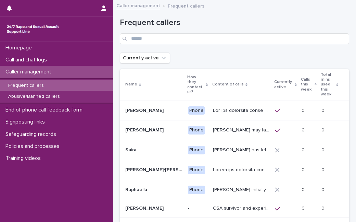
click at [315, 83] on icon at bounding box center [316, 84] width 2 height 3
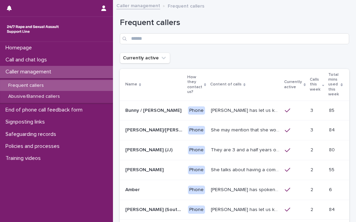
click at [303, 58] on div "Currently active" at bounding box center [234, 57] width 229 height 11
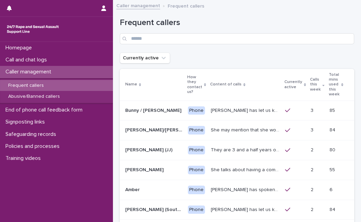
click at [251, 126] on p "She may mention that she works as a [PERSON_NAME], looking after two children. …" at bounding box center [246, 129] width 70 height 7
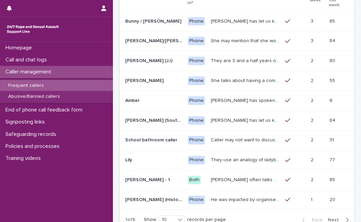
scroll to position [106, 0]
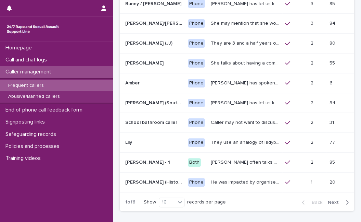
click at [250, 178] on p "He was impacted by organised/ ritual [MEDICAL_DATA] and was sexually abused by …" at bounding box center [246, 181] width 70 height 7
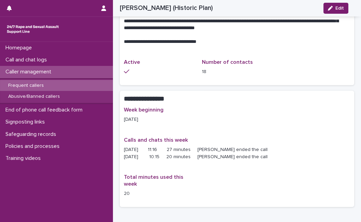
scroll to position [441, 0]
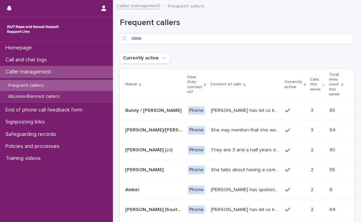
scroll to position [144, 0]
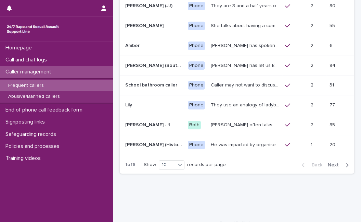
click at [332, 162] on span "Next" at bounding box center [335, 164] width 15 height 5
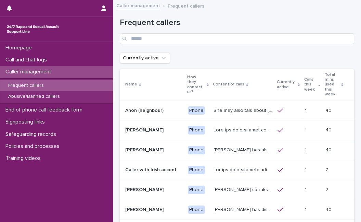
click at [338, 50] on div "Frequent callers" at bounding box center [237, 28] width 235 height 48
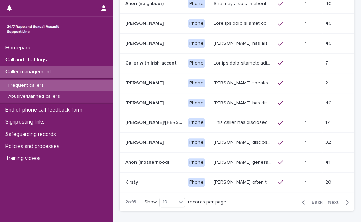
scroll to position [122, 0]
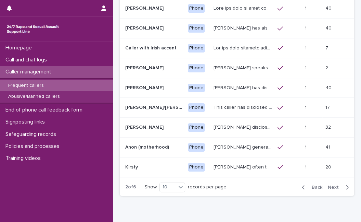
click at [330, 185] on span "Next" at bounding box center [335, 187] width 15 height 5
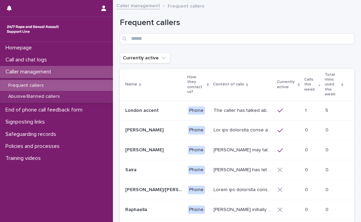
scroll to position [151, 0]
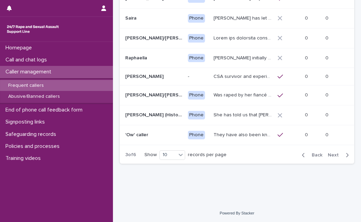
click at [329, 152] on span "Next" at bounding box center [335, 154] width 15 height 5
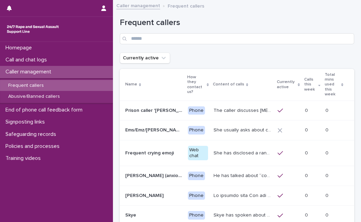
scroll to position [144, 0]
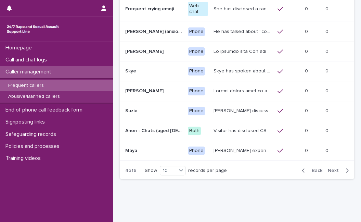
click at [314, 168] on span "Back" at bounding box center [315, 170] width 15 height 5
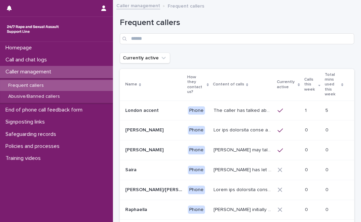
scroll to position [151, 0]
